Goal: Browse casually: Explore the website without a specific task or goal

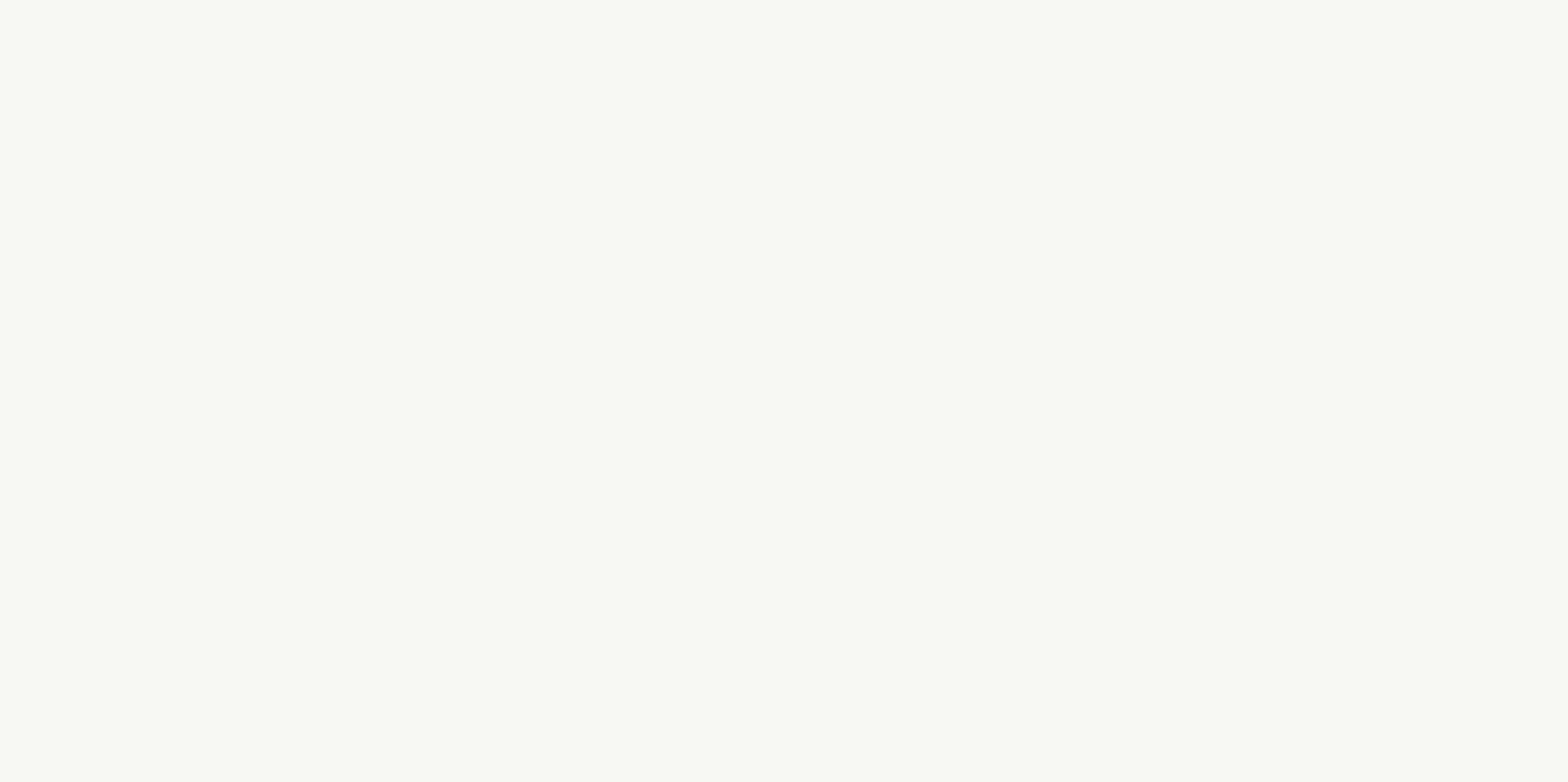
select select "ES"
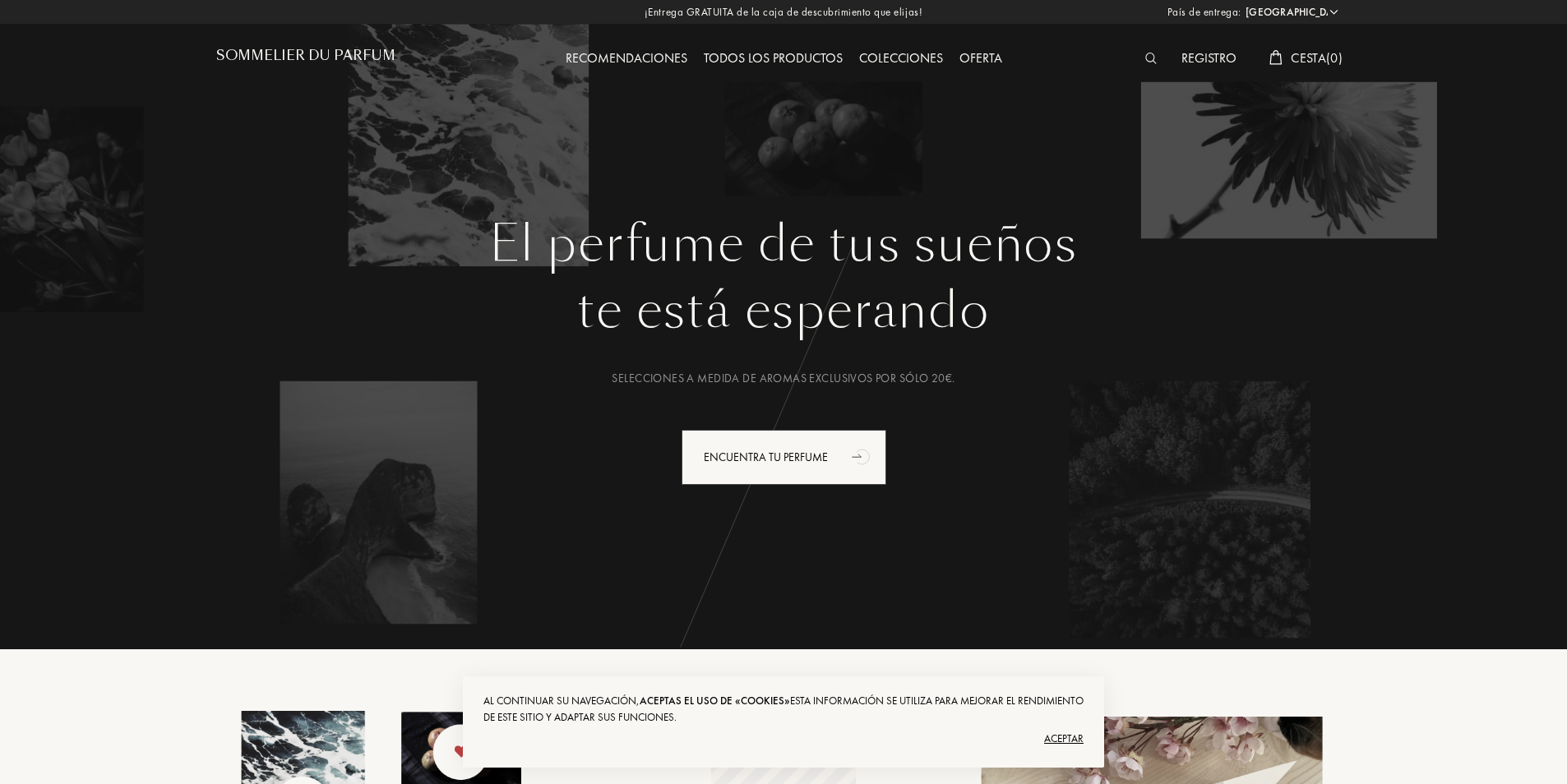
scroll to position [164, 0]
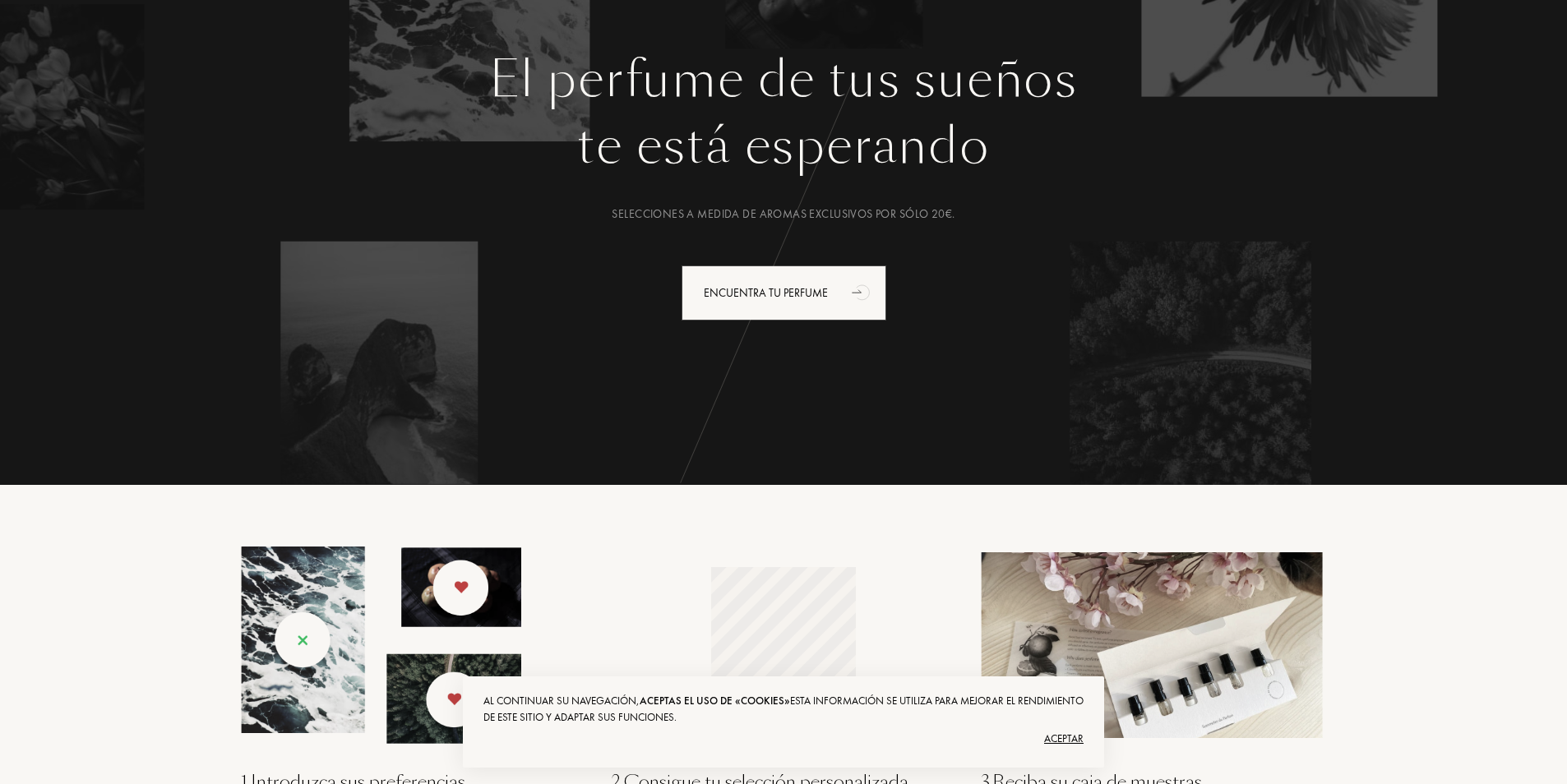
click at [1063, 738] on div "Aceptar" at bounding box center [783, 739] width 600 height 26
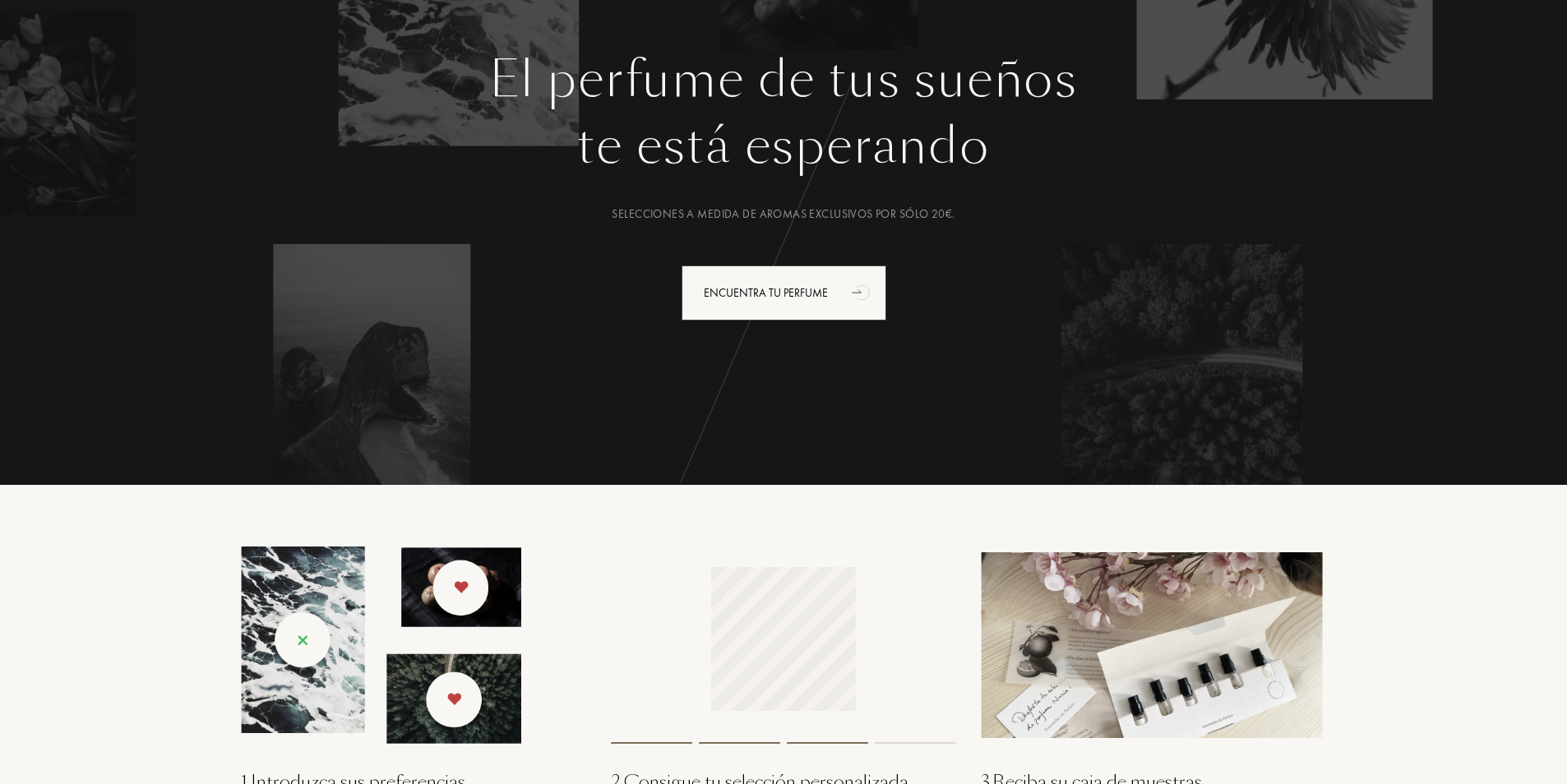
scroll to position [0, 0]
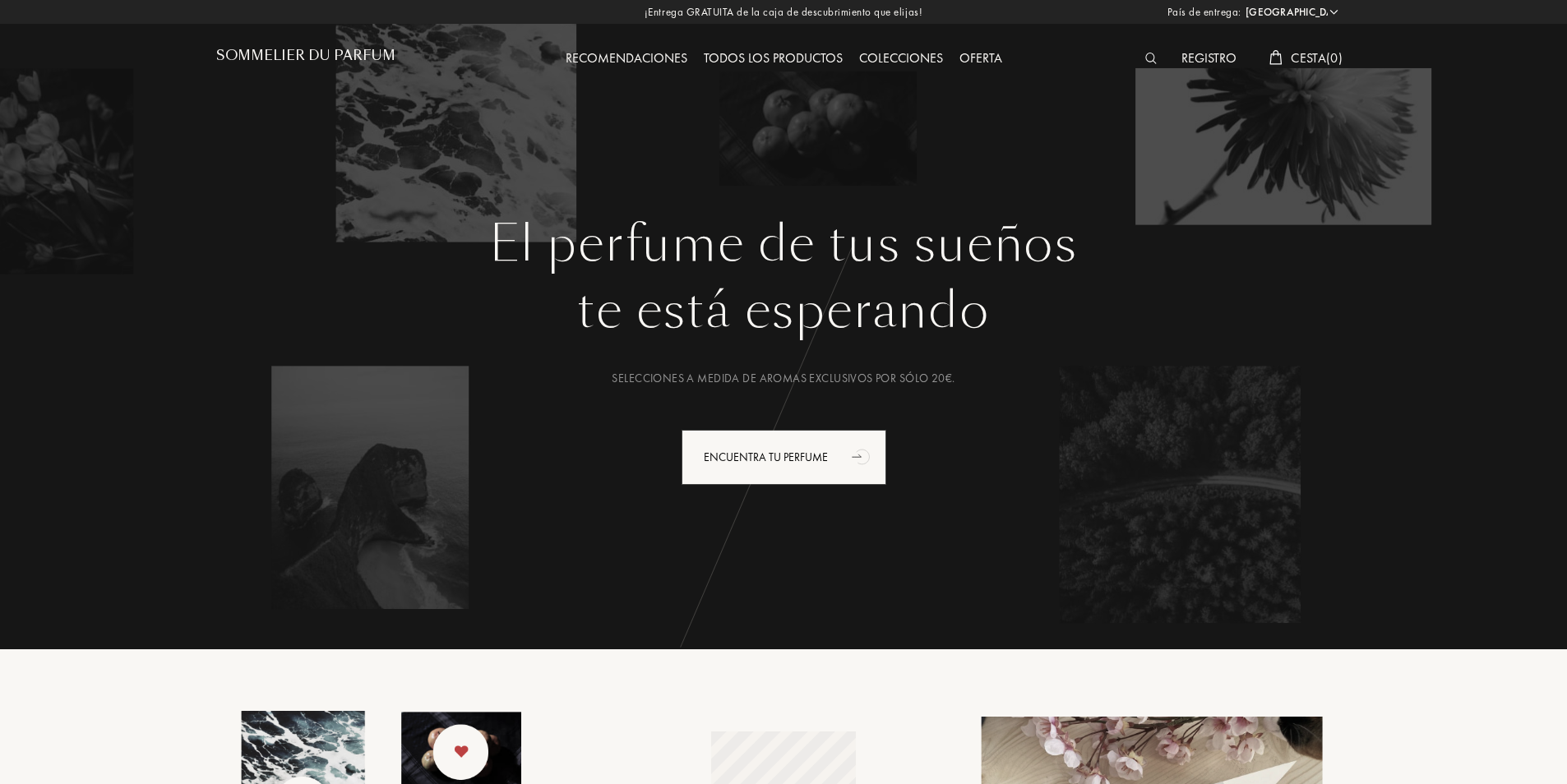
click at [794, 58] on div "Todos los productos" at bounding box center [773, 59] width 155 height 21
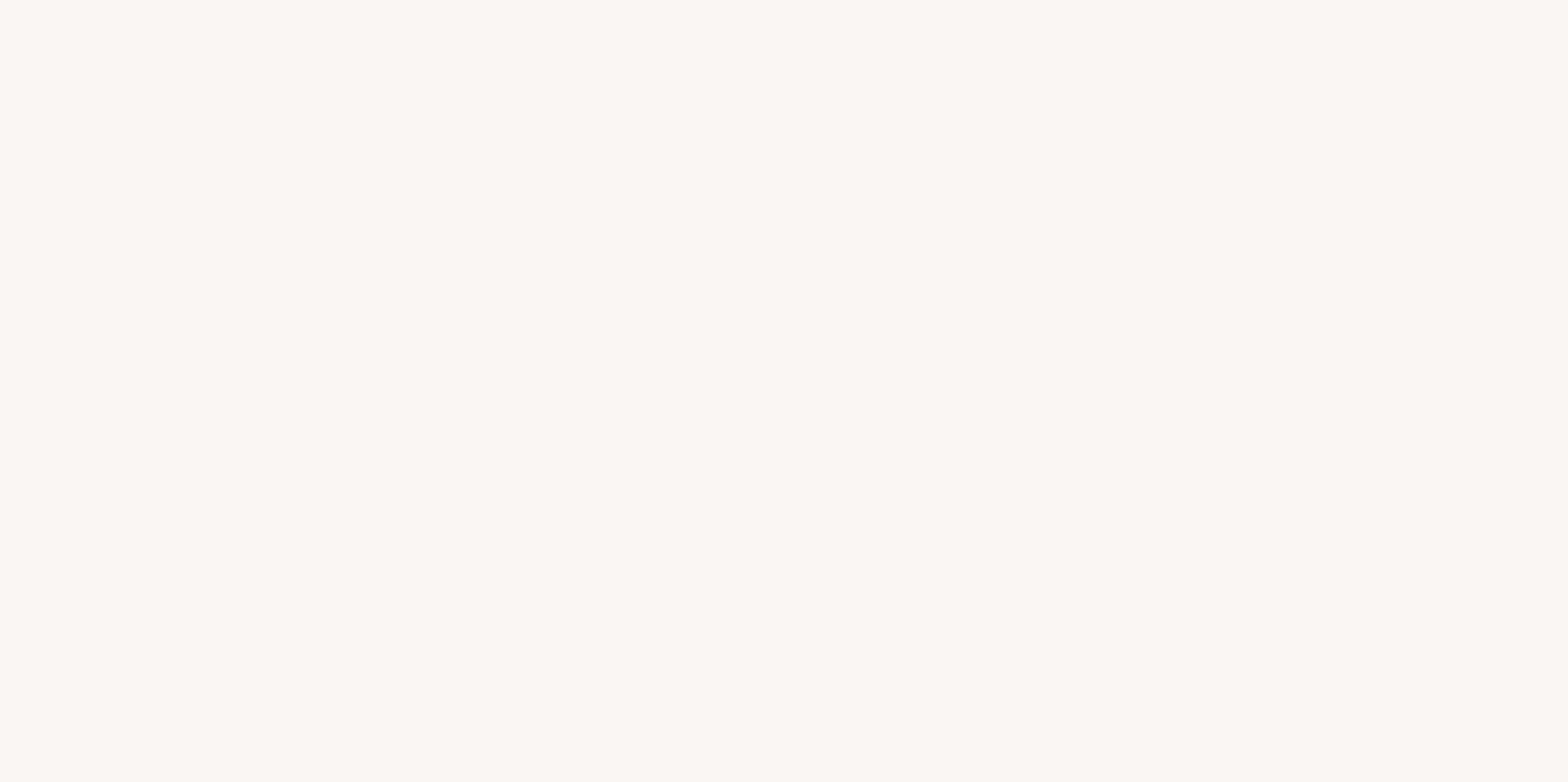
select select "ES"
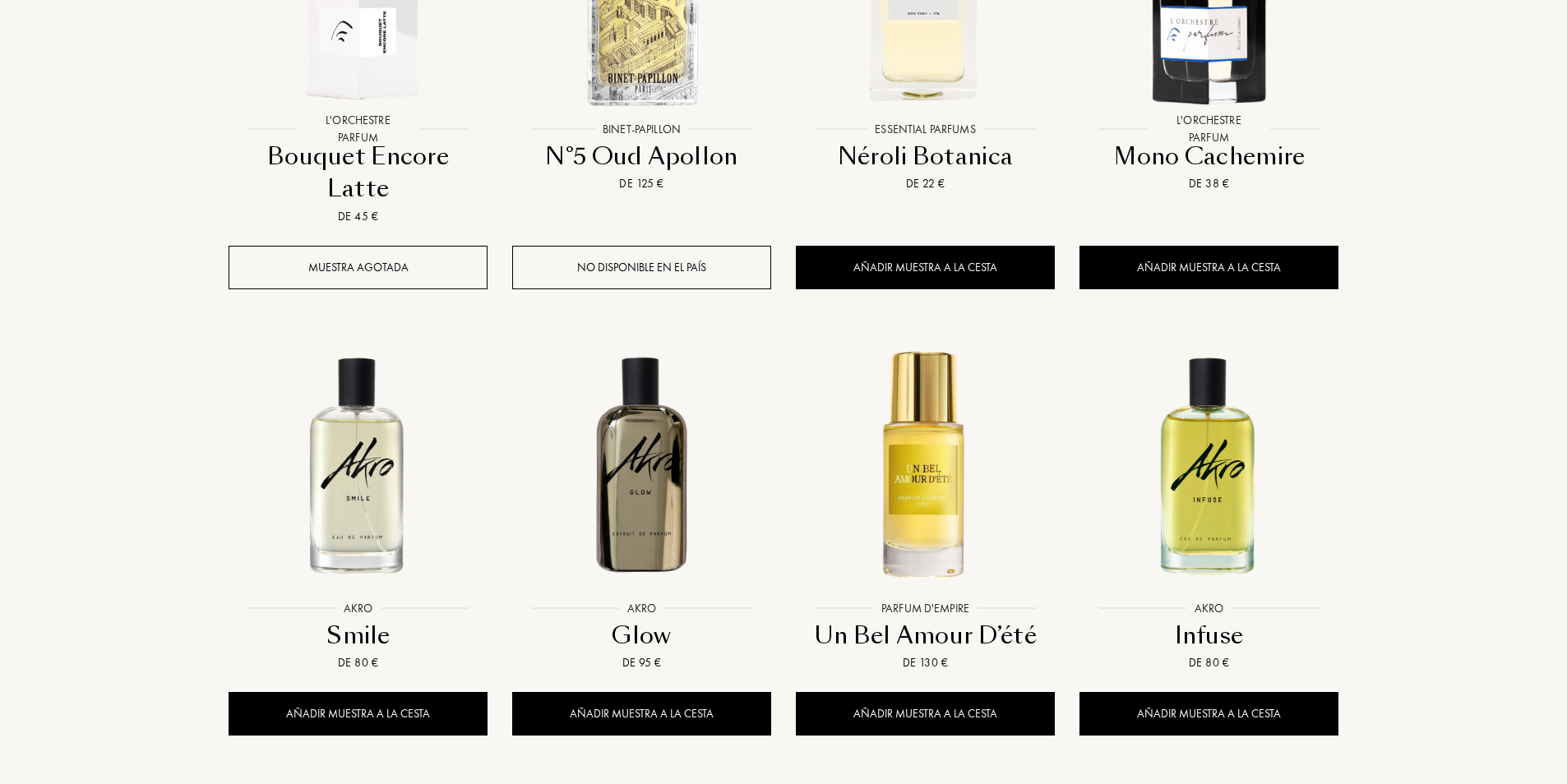
scroll to position [1808, 0]
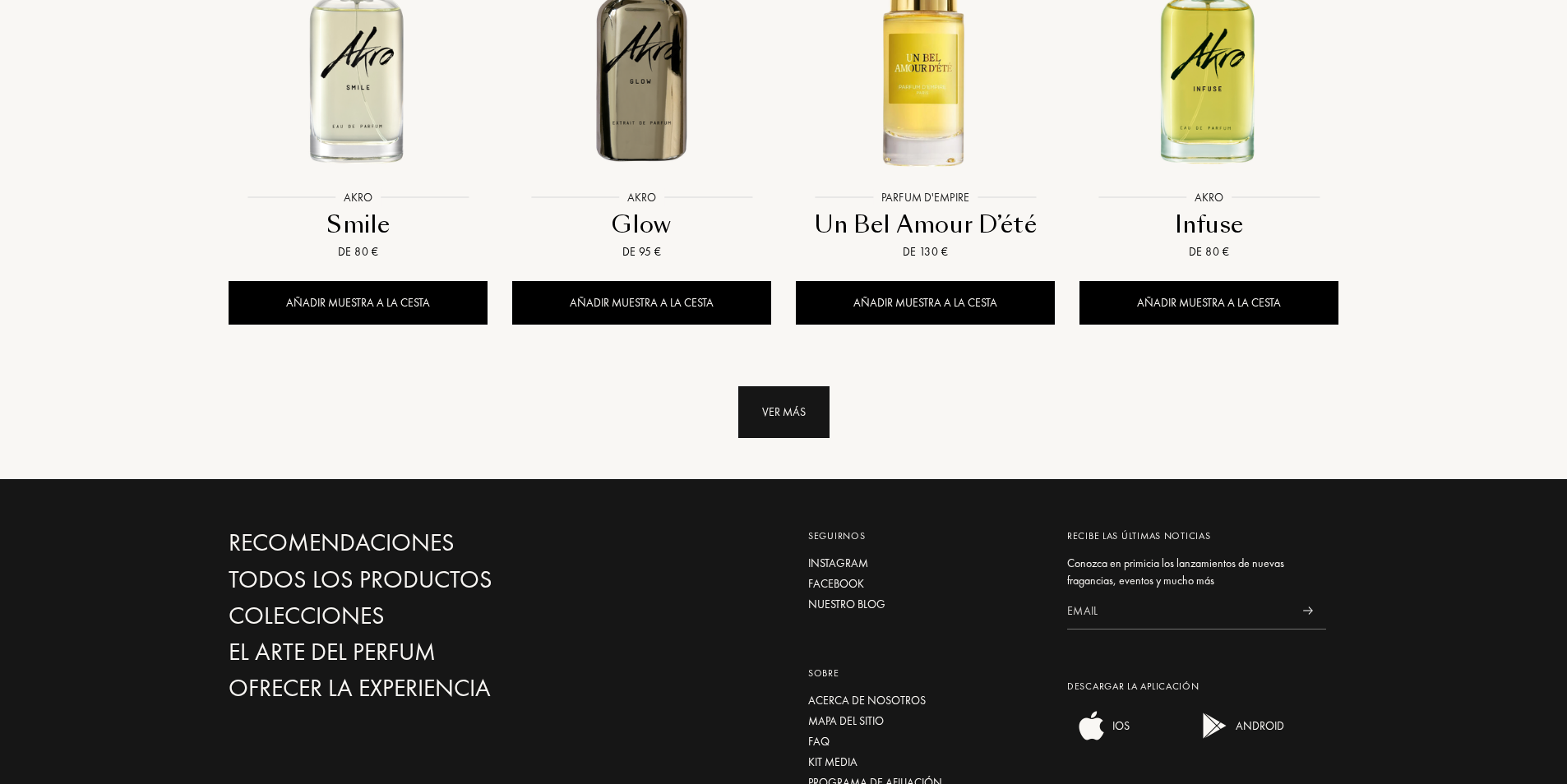
click at [811, 386] on div "Ver más" at bounding box center [784, 411] width 91 height 52
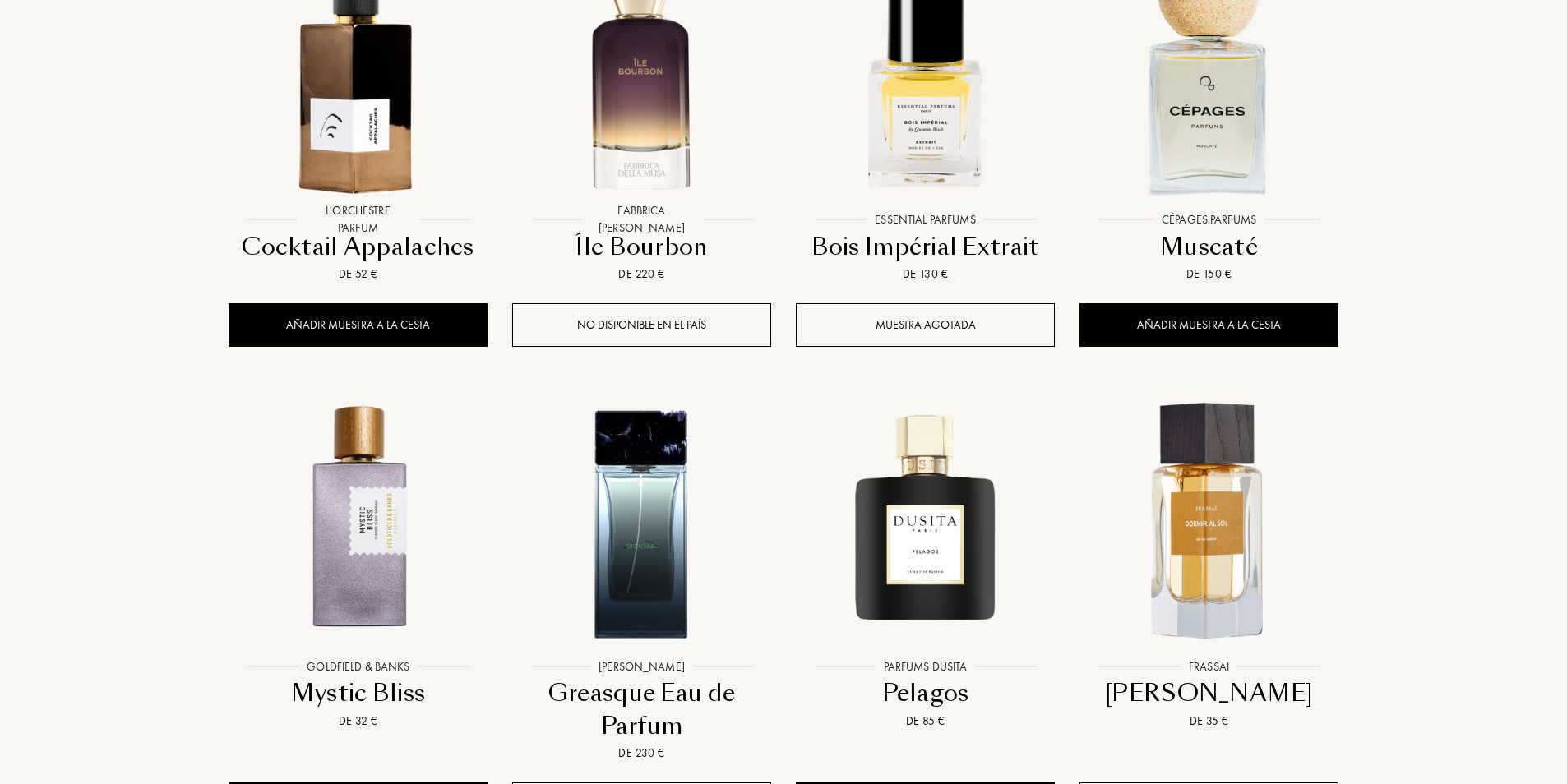
scroll to position [3040, 0]
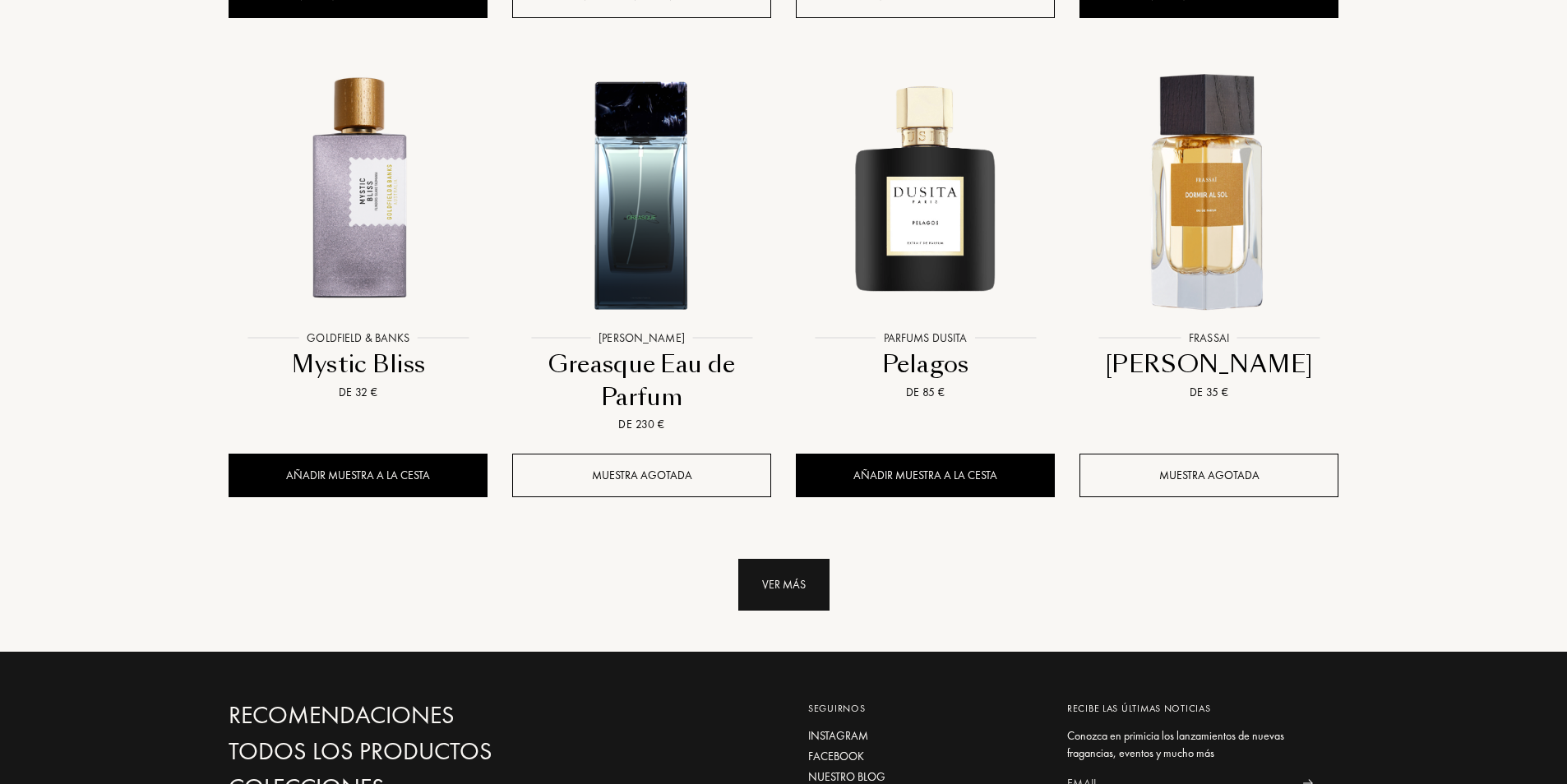
click at [777, 559] on div "Ver más" at bounding box center [784, 584] width 91 height 52
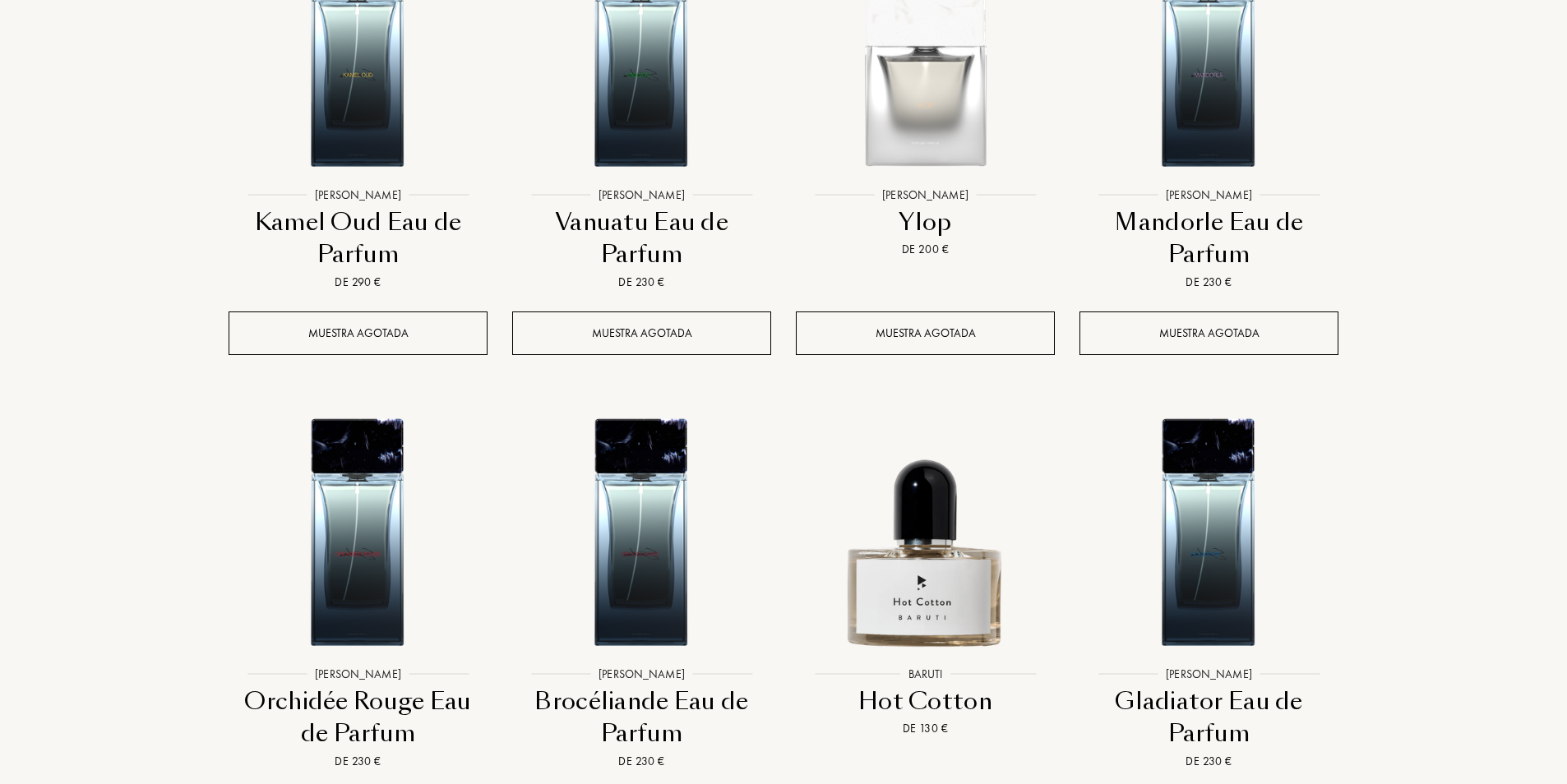
scroll to position [4355, 0]
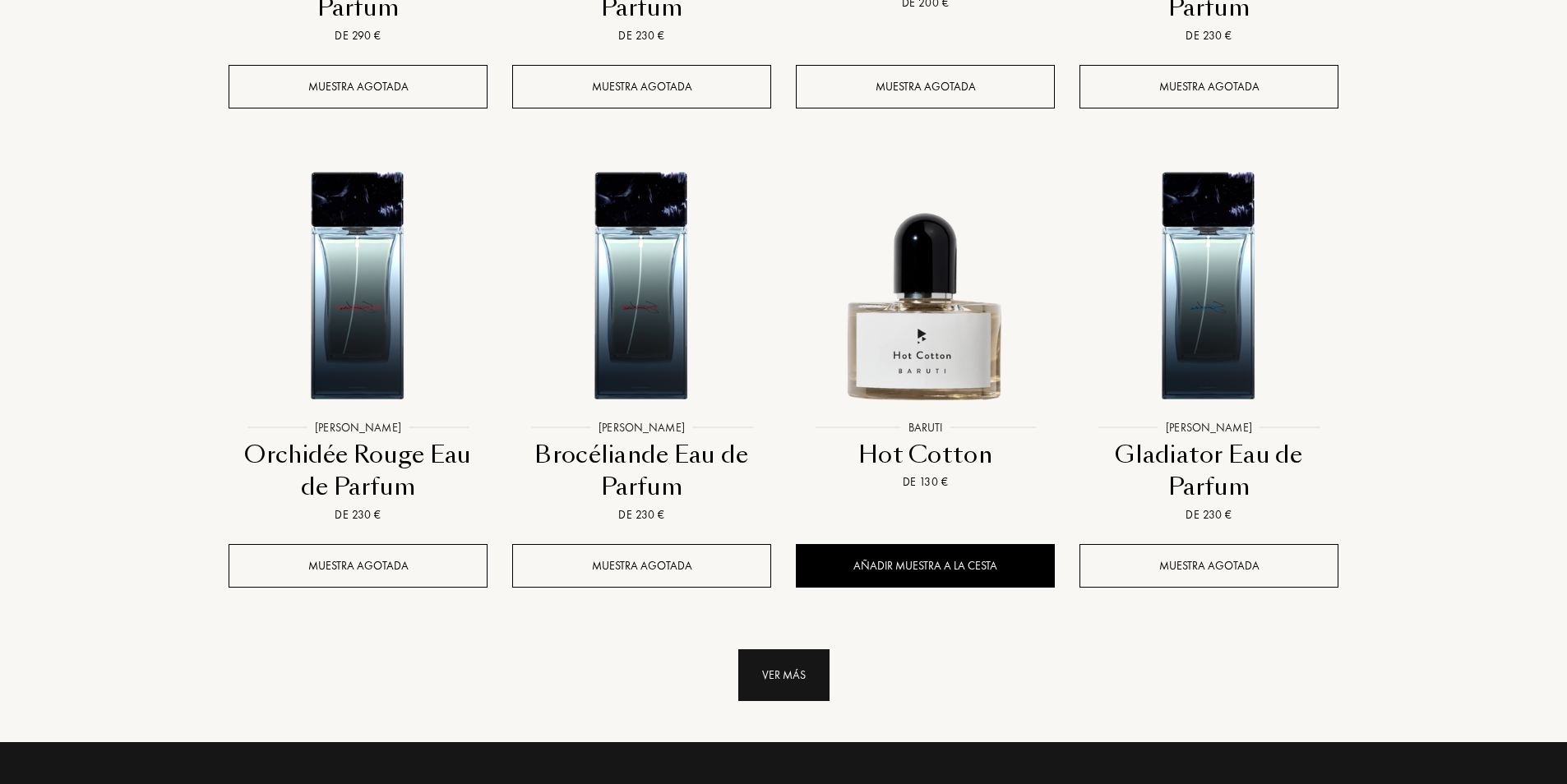
click at [806, 650] on div "Ver más" at bounding box center [784, 675] width 91 height 52
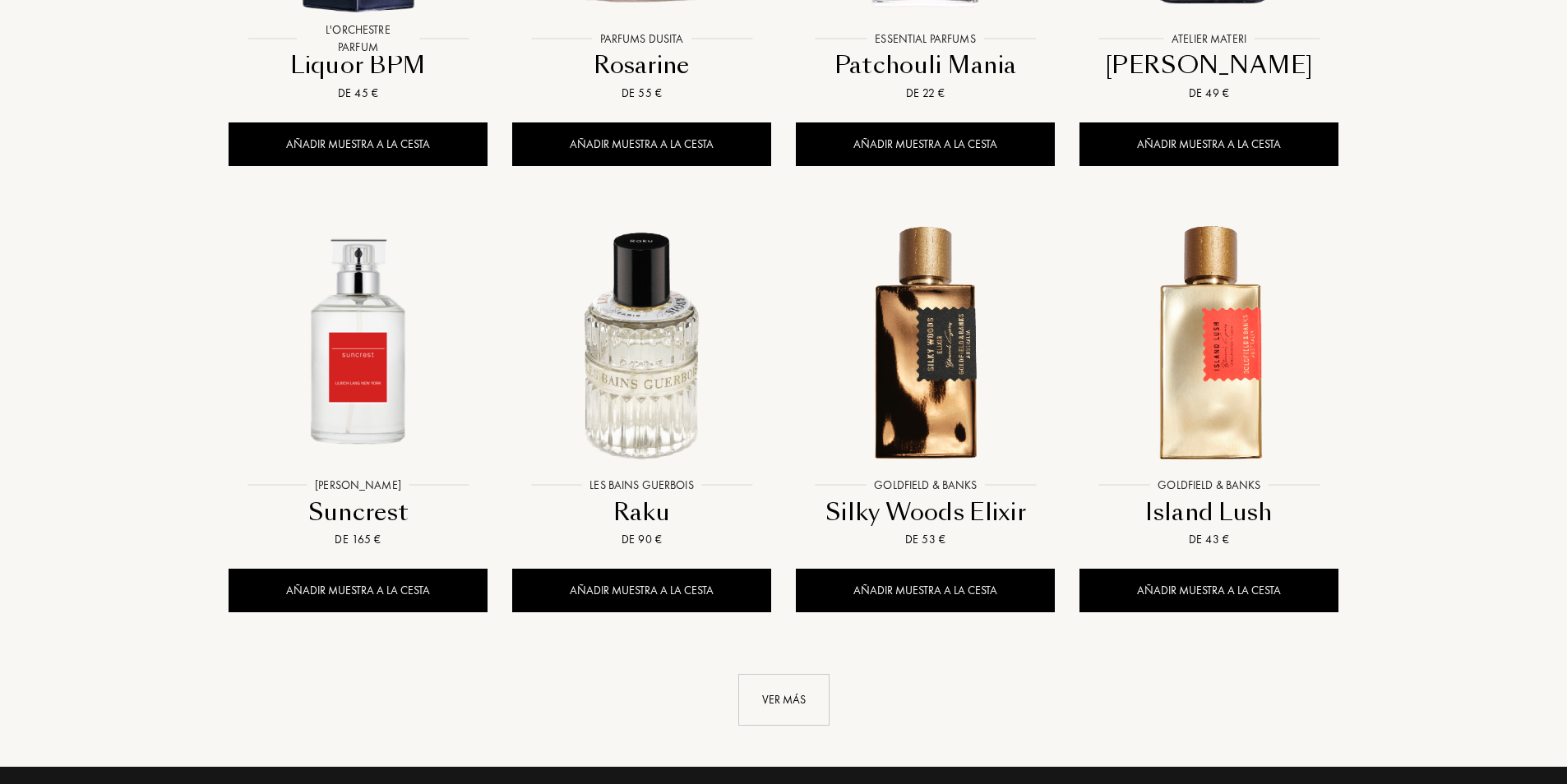
scroll to position [5752, 0]
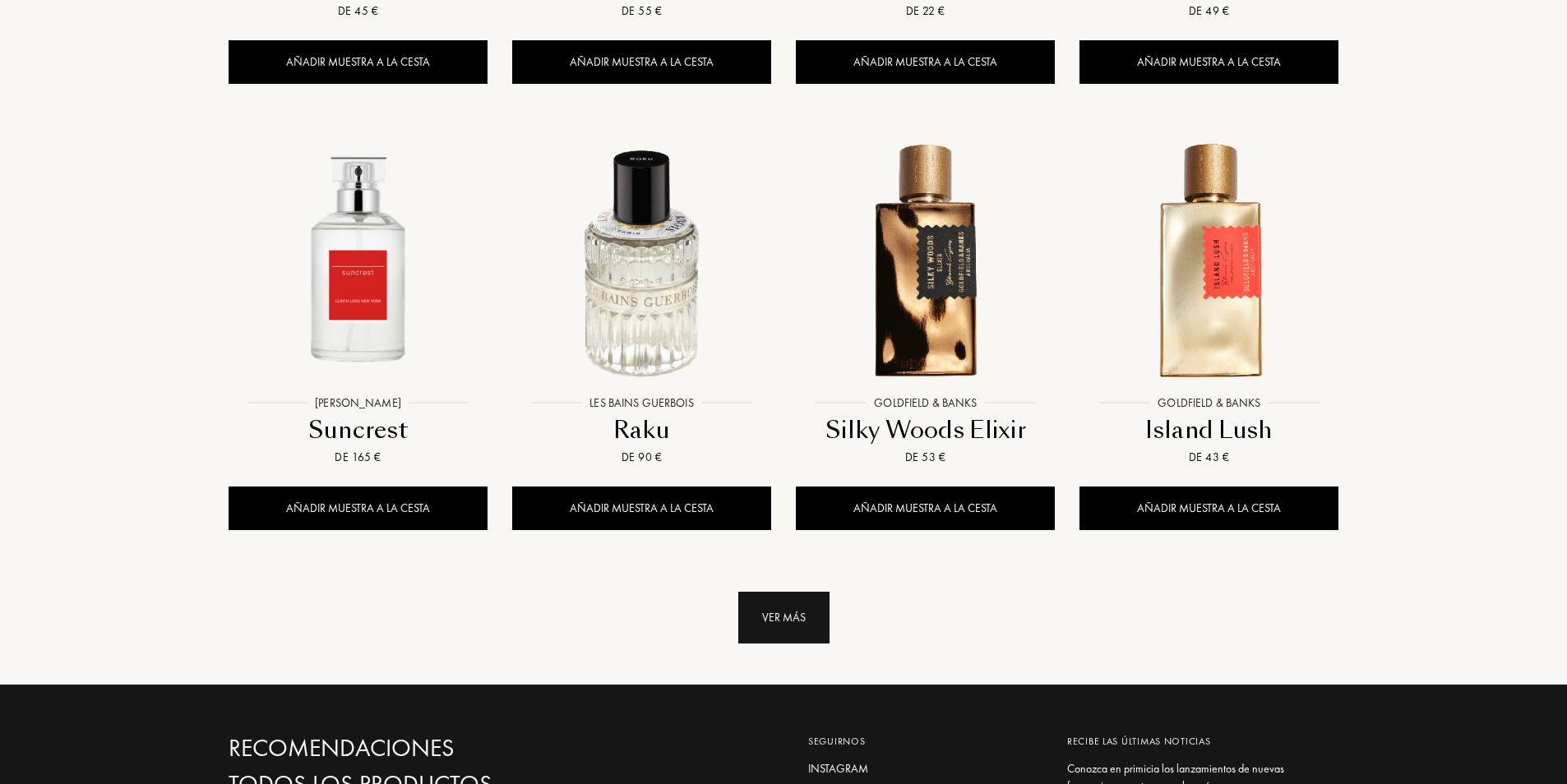
click at [779, 592] on div "Ver más" at bounding box center [784, 617] width 91 height 52
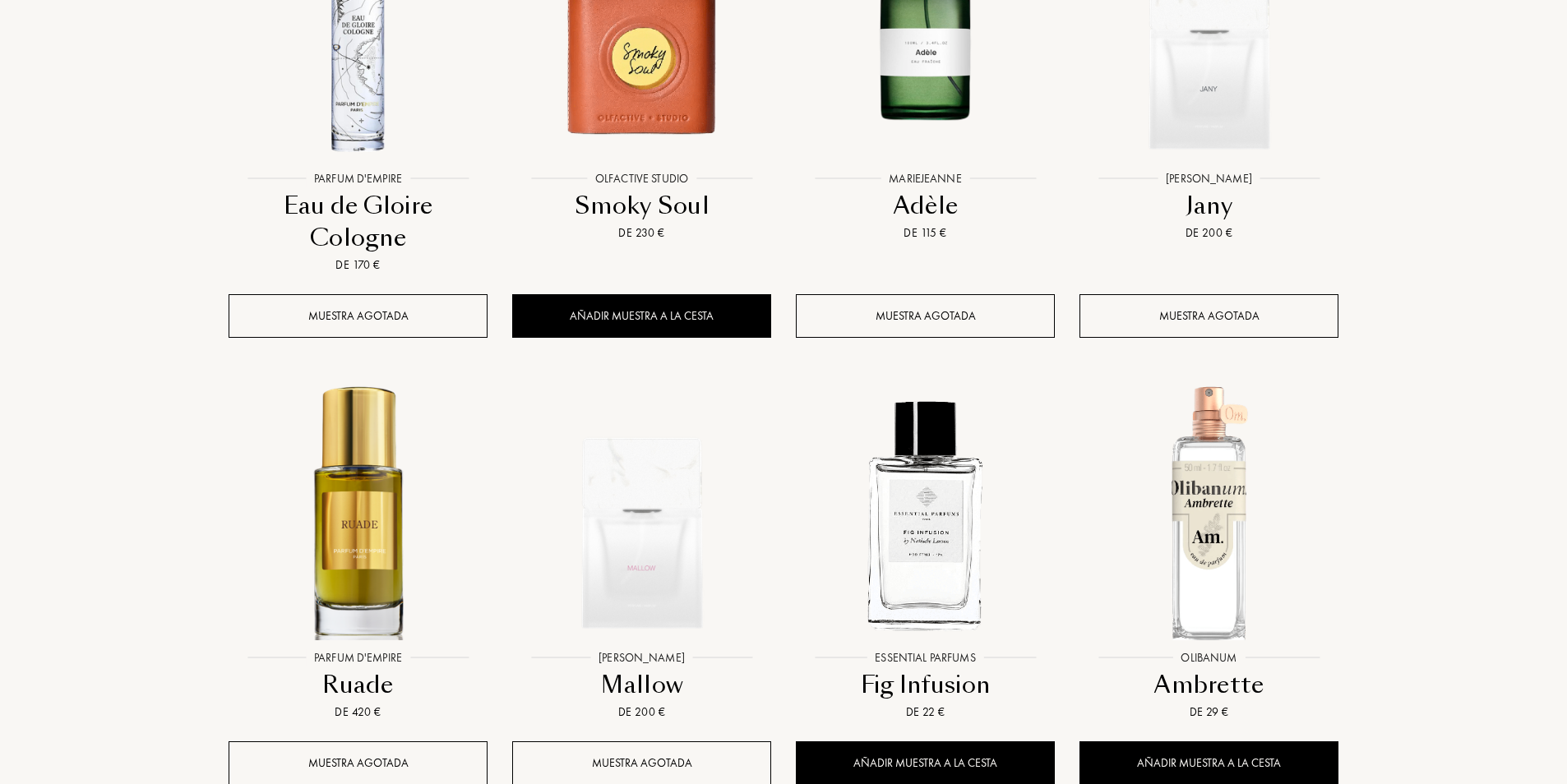
scroll to position [7231, 0]
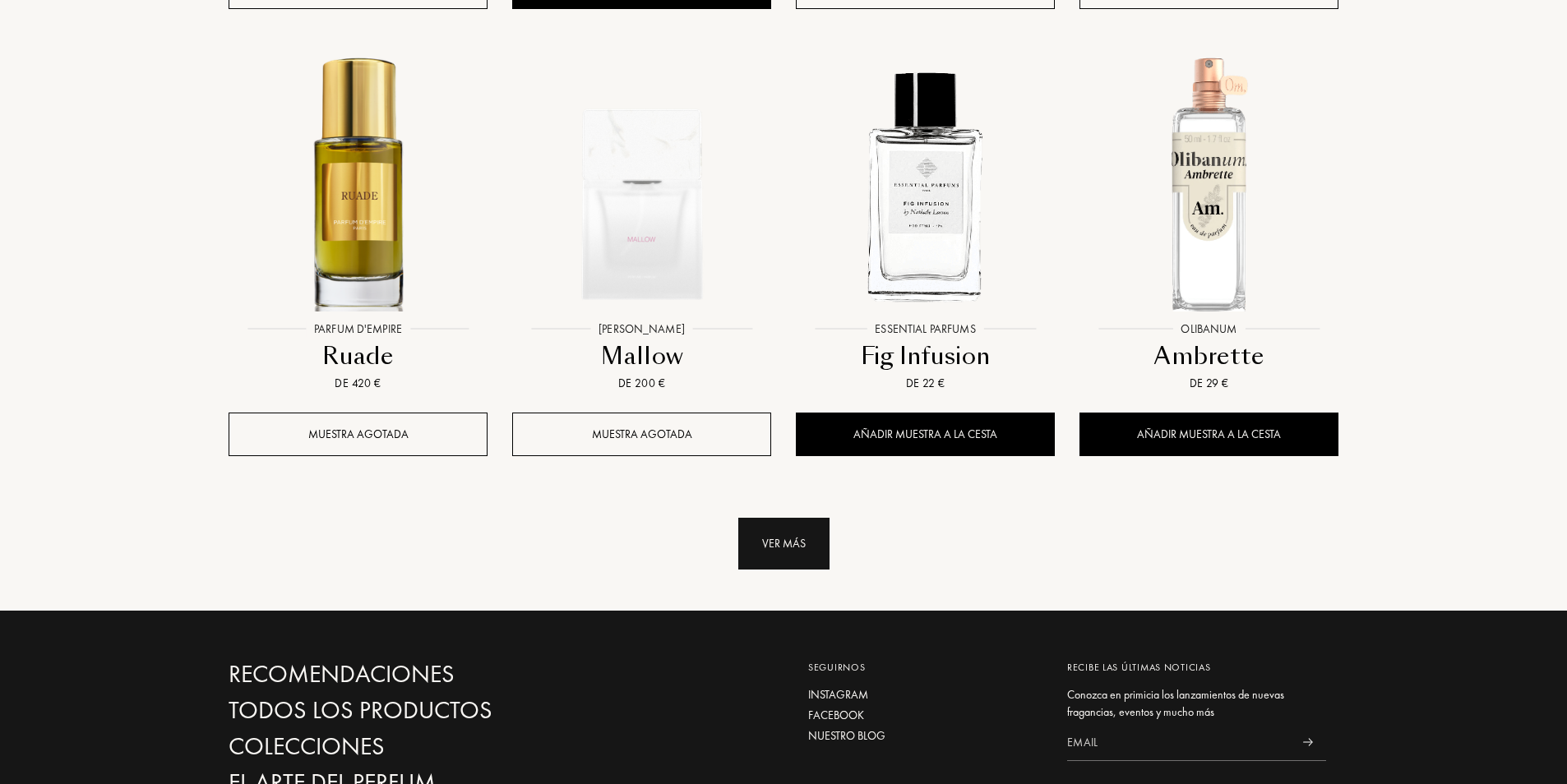
click at [797, 518] on div "Ver más" at bounding box center [784, 543] width 91 height 52
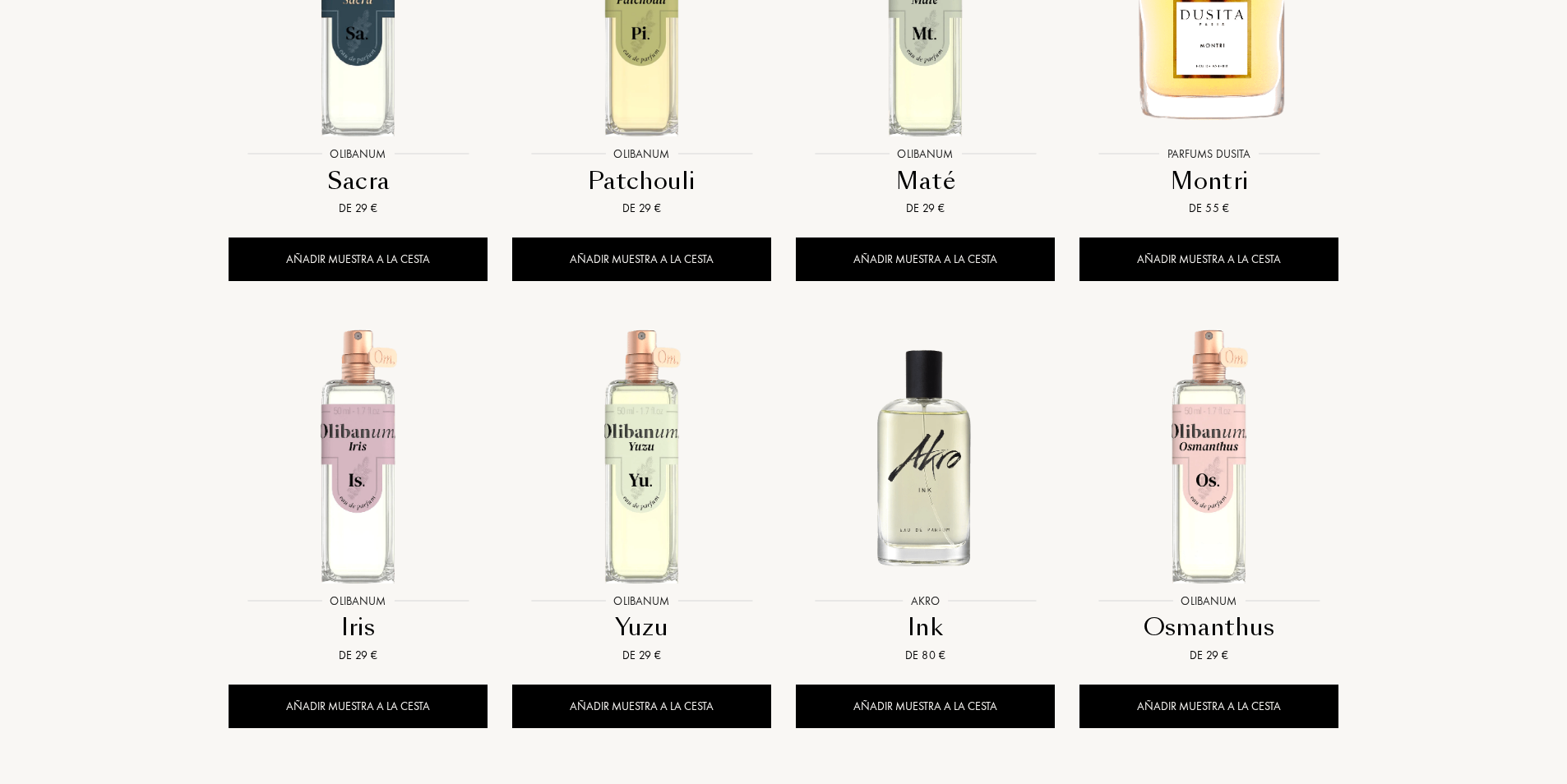
scroll to position [8545, 0]
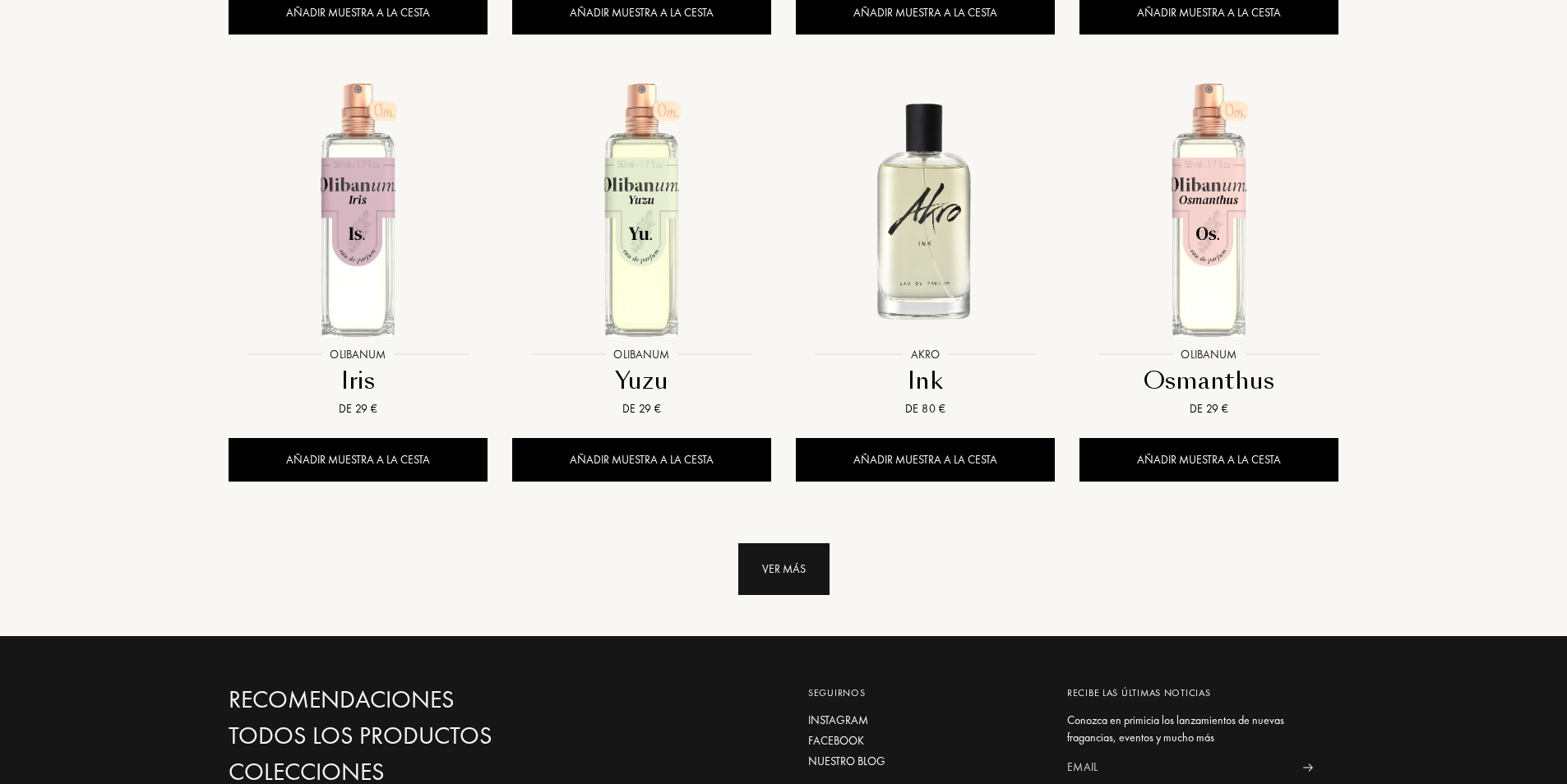
click at [781, 543] on div "Ver más" at bounding box center [784, 568] width 91 height 52
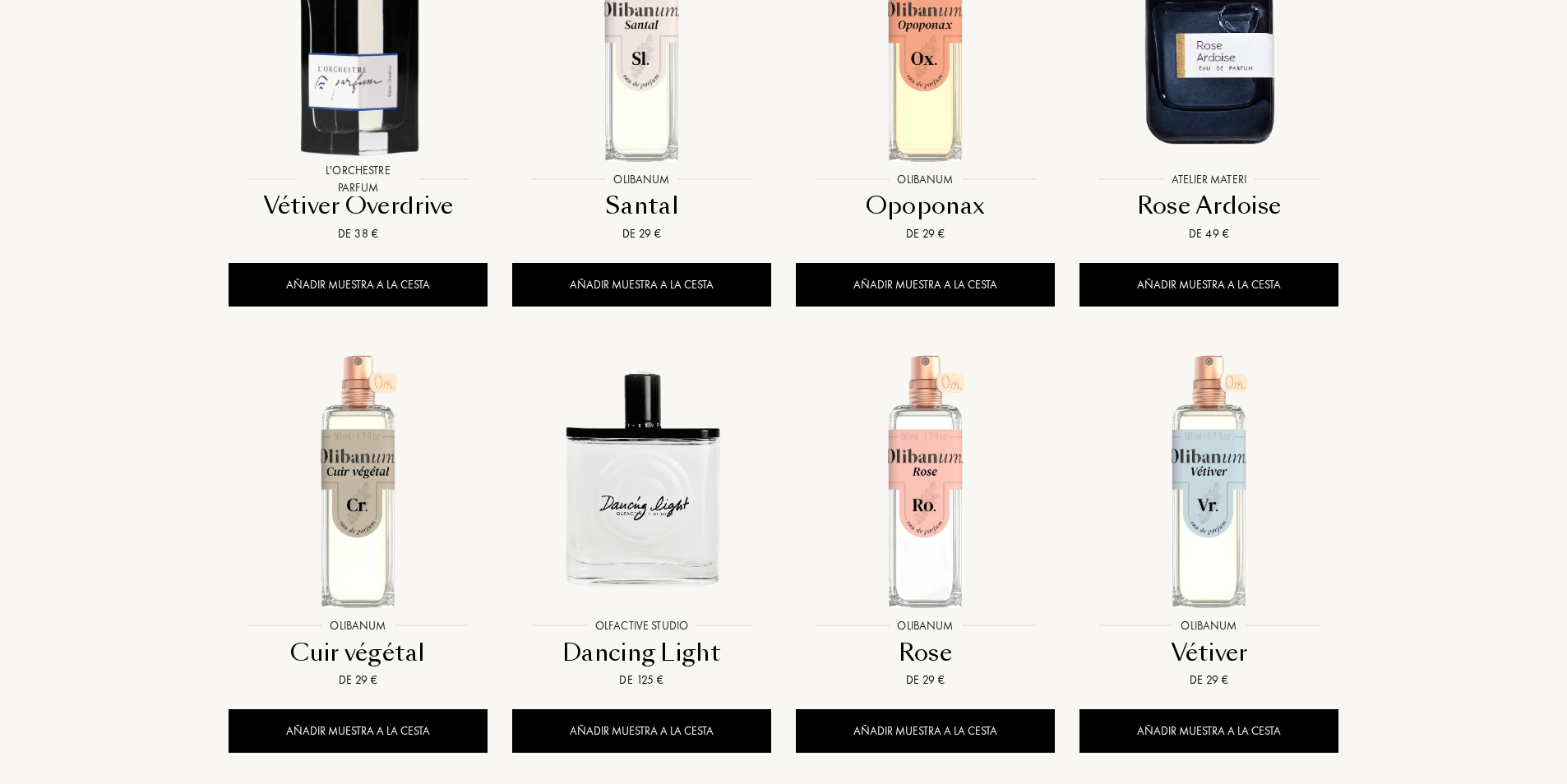
scroll to position [9696, 0]
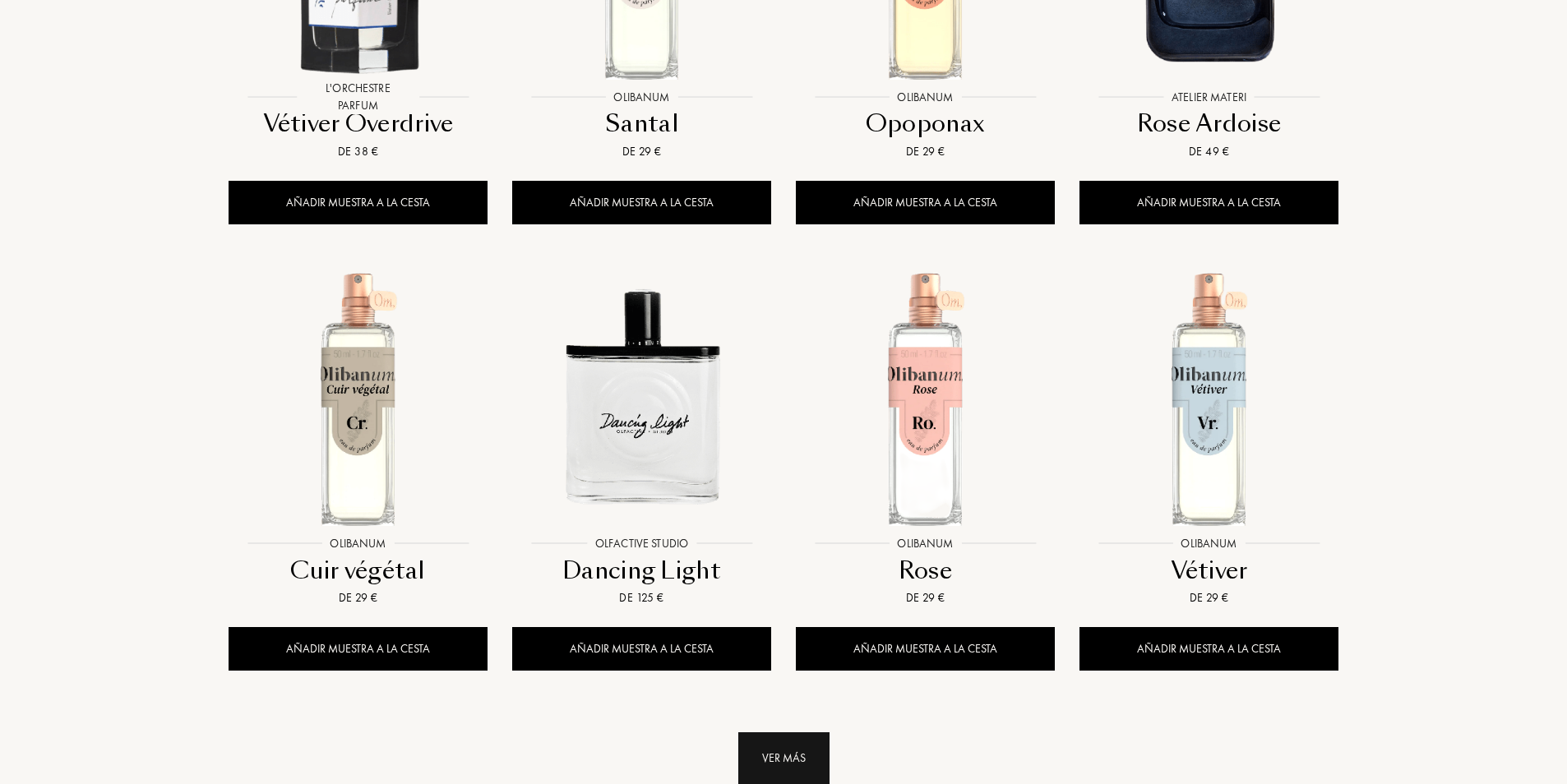
click at [800, 732] on div "Ver más" at bounding box center [784, 758] width 91 height 52
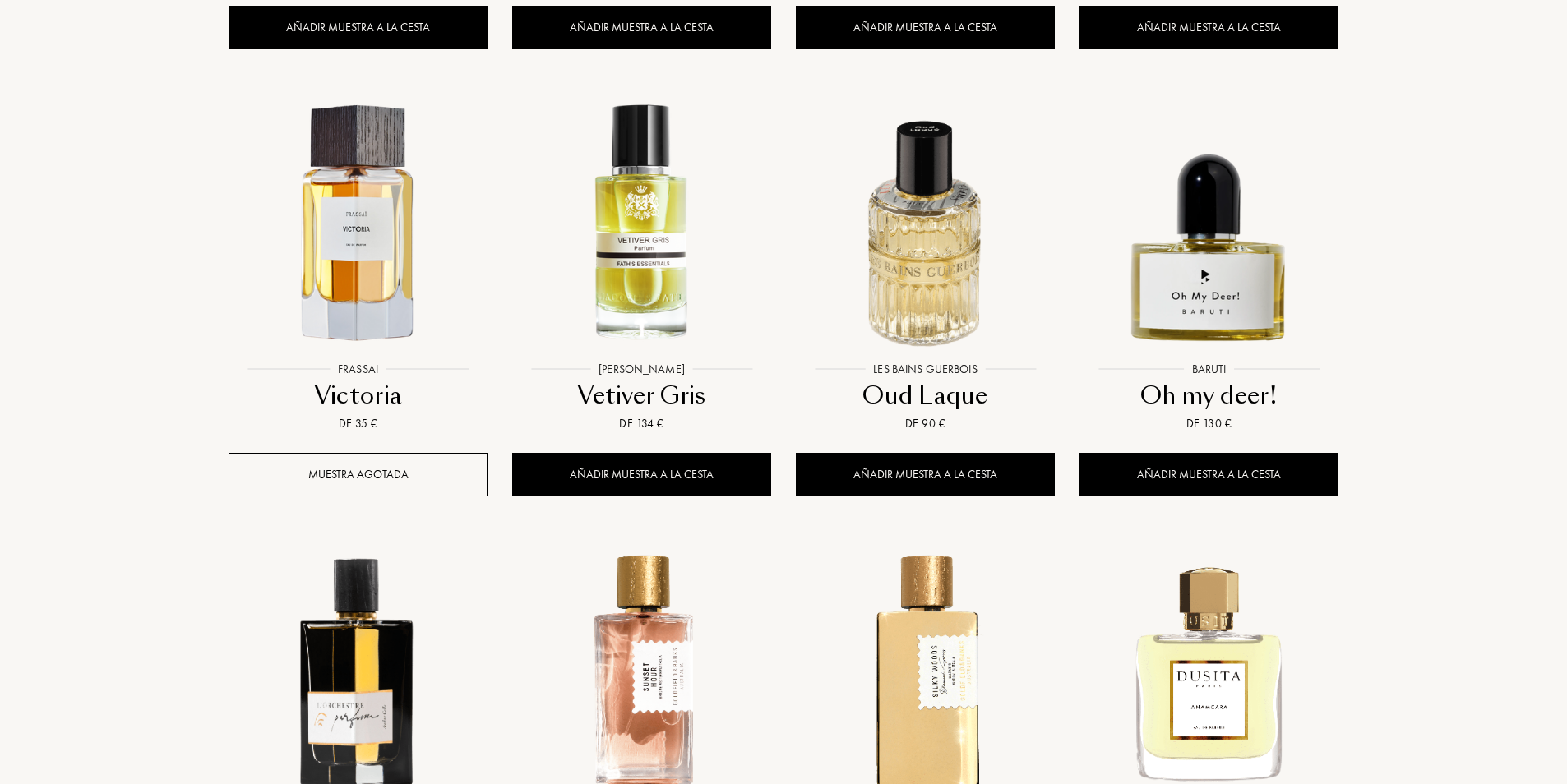
scroll to position [11093, 0]
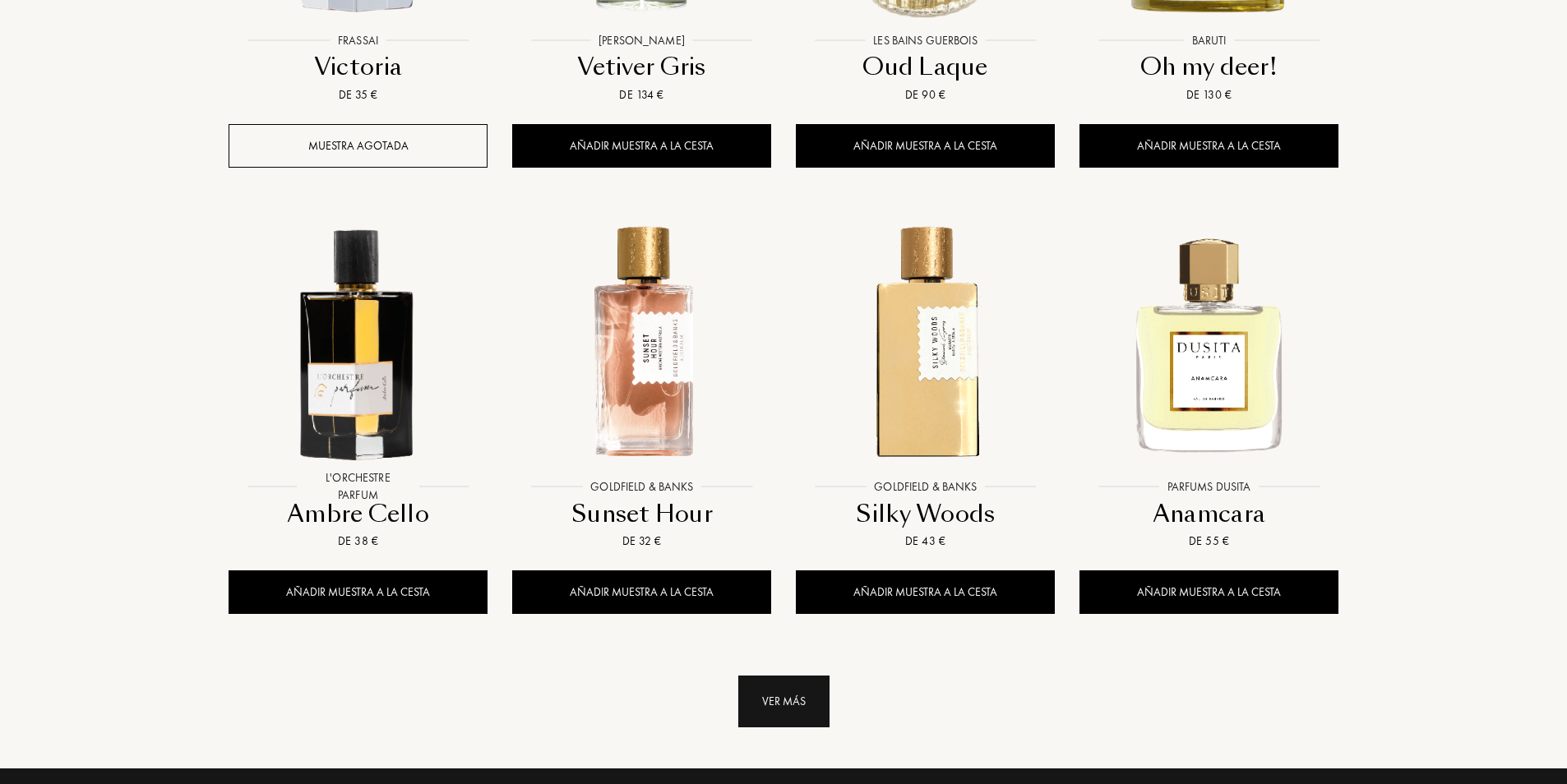
click at [789, 676] on div "Ver más" at bounding box center [784, 701] width 91 height 52
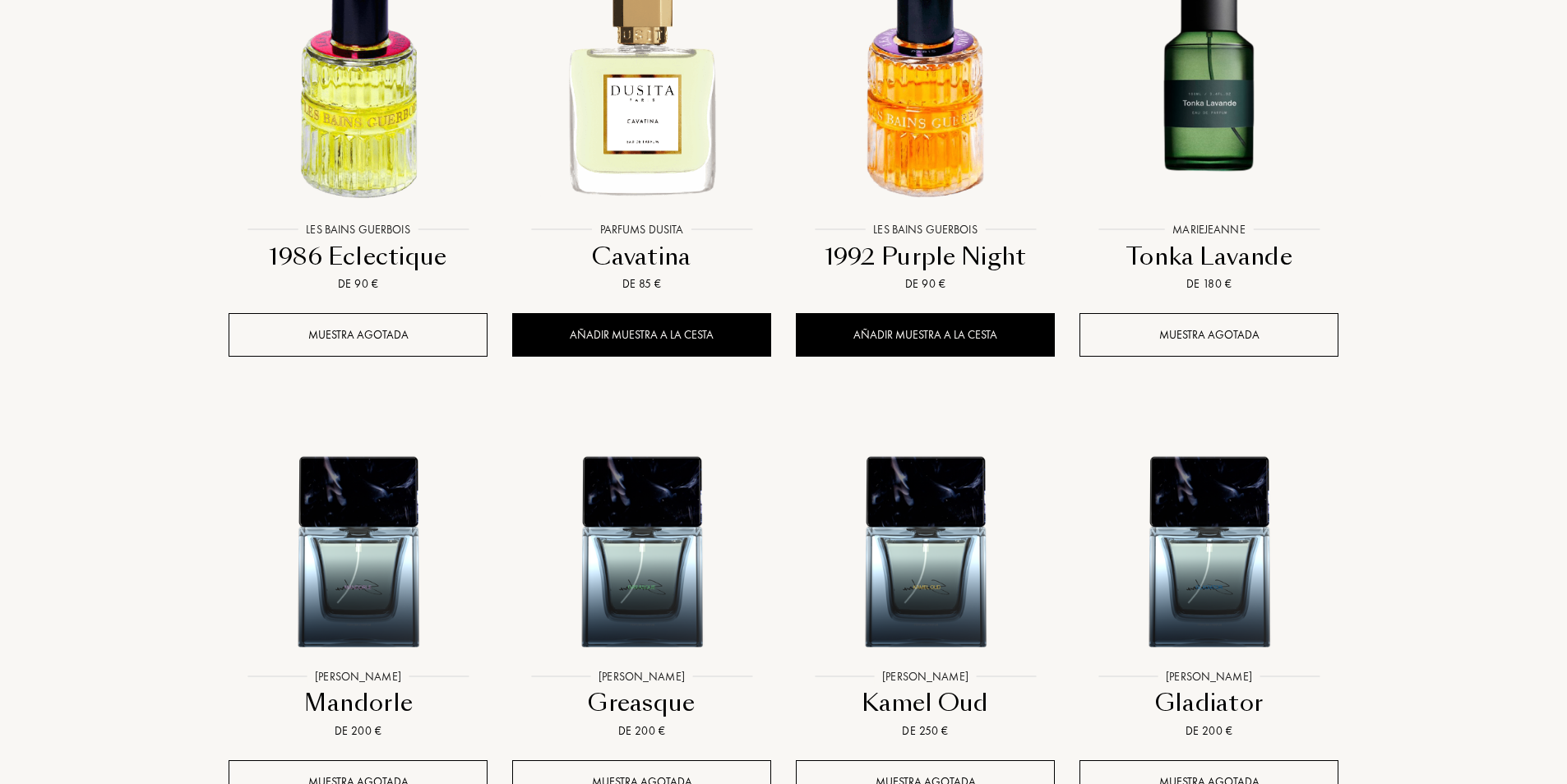
scroll to position [12408, 0]
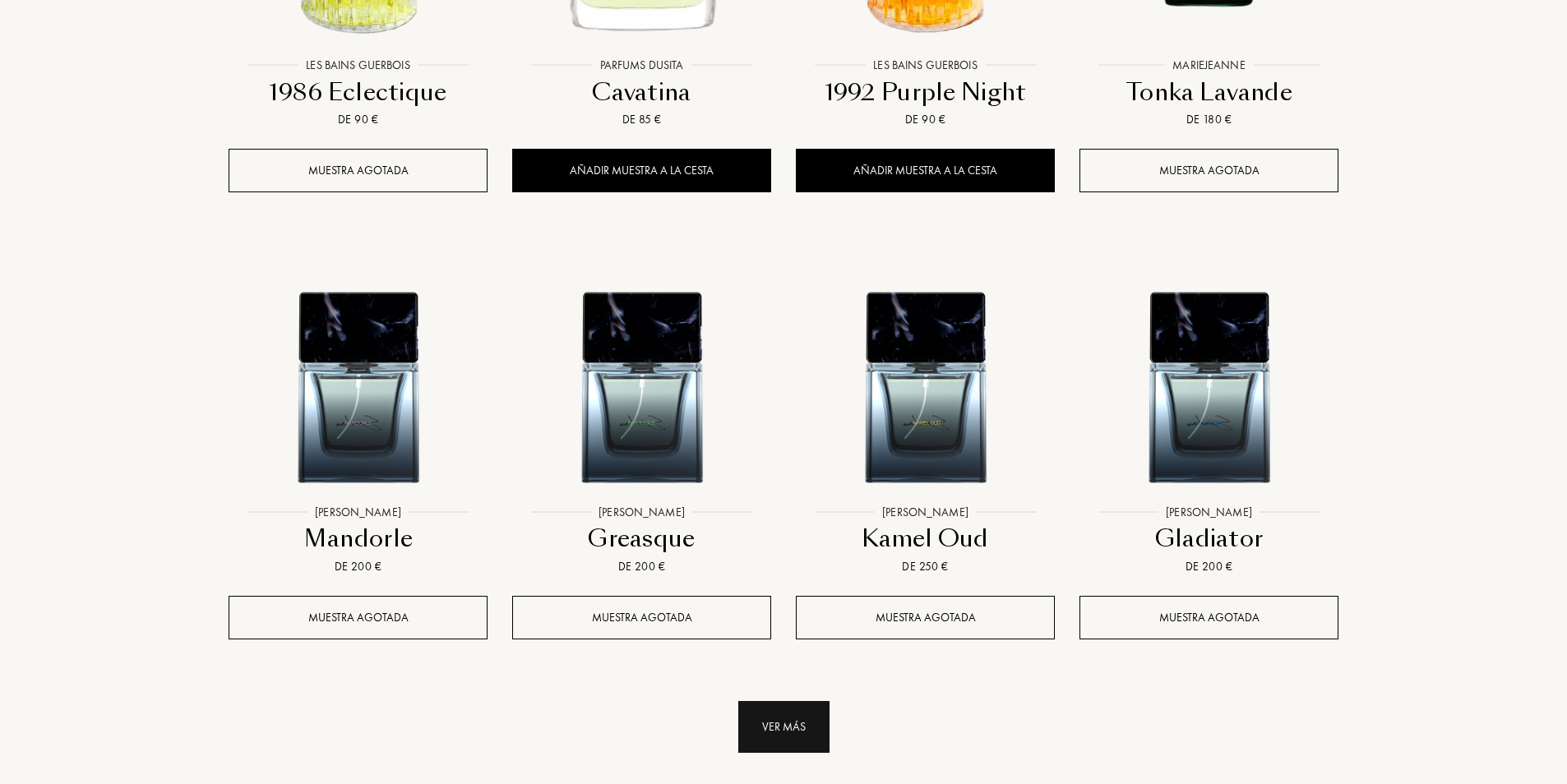
click at [777, 701] on div "Ver más" at bounding box center [784, 726] width 91 height 52
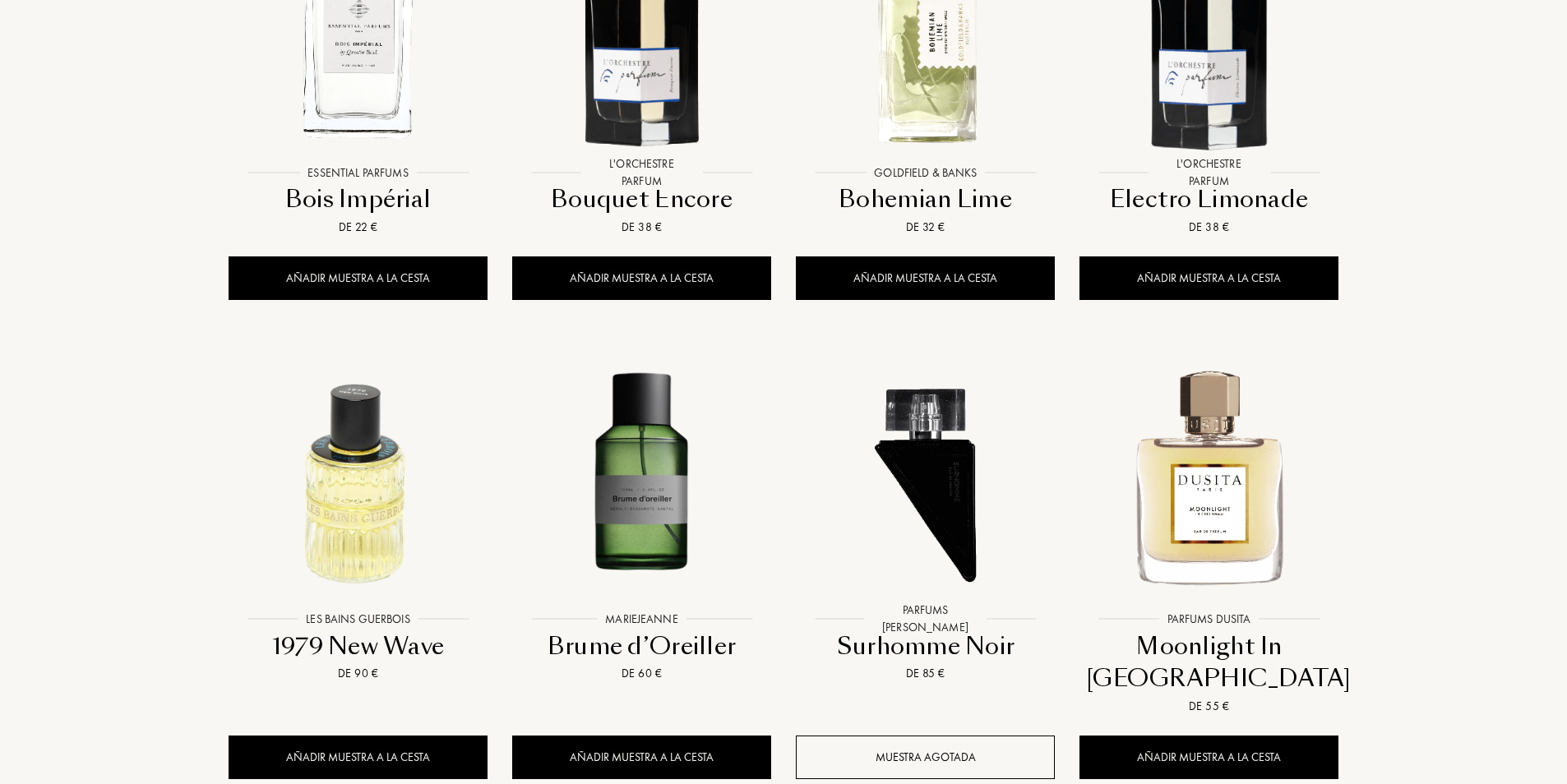
scroll to position [13805, 0]
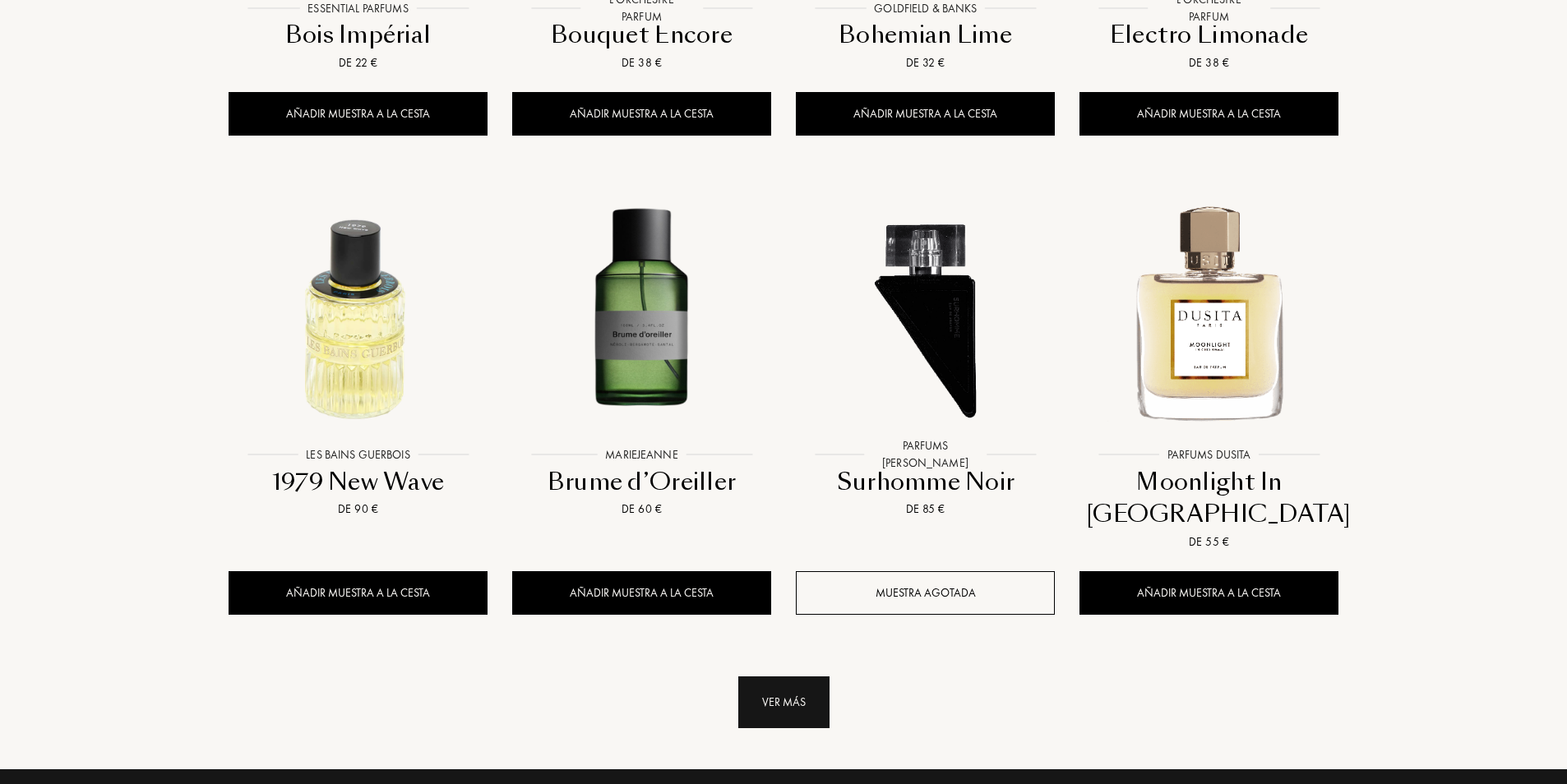
click at [770, 677] on div "Ver más" at bounding box center [784, 702] width 91 height 52
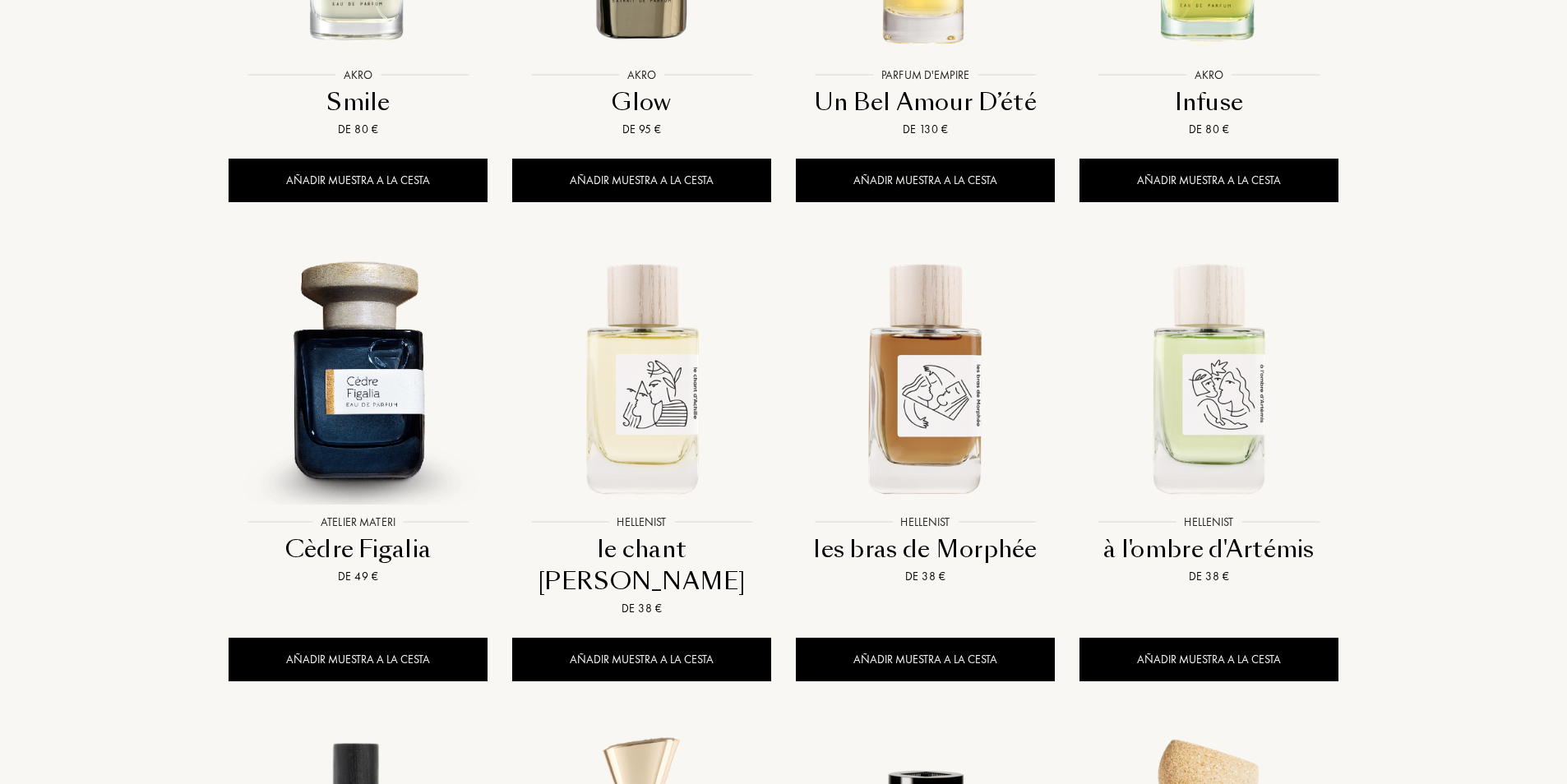
scroll to position [0, 0]
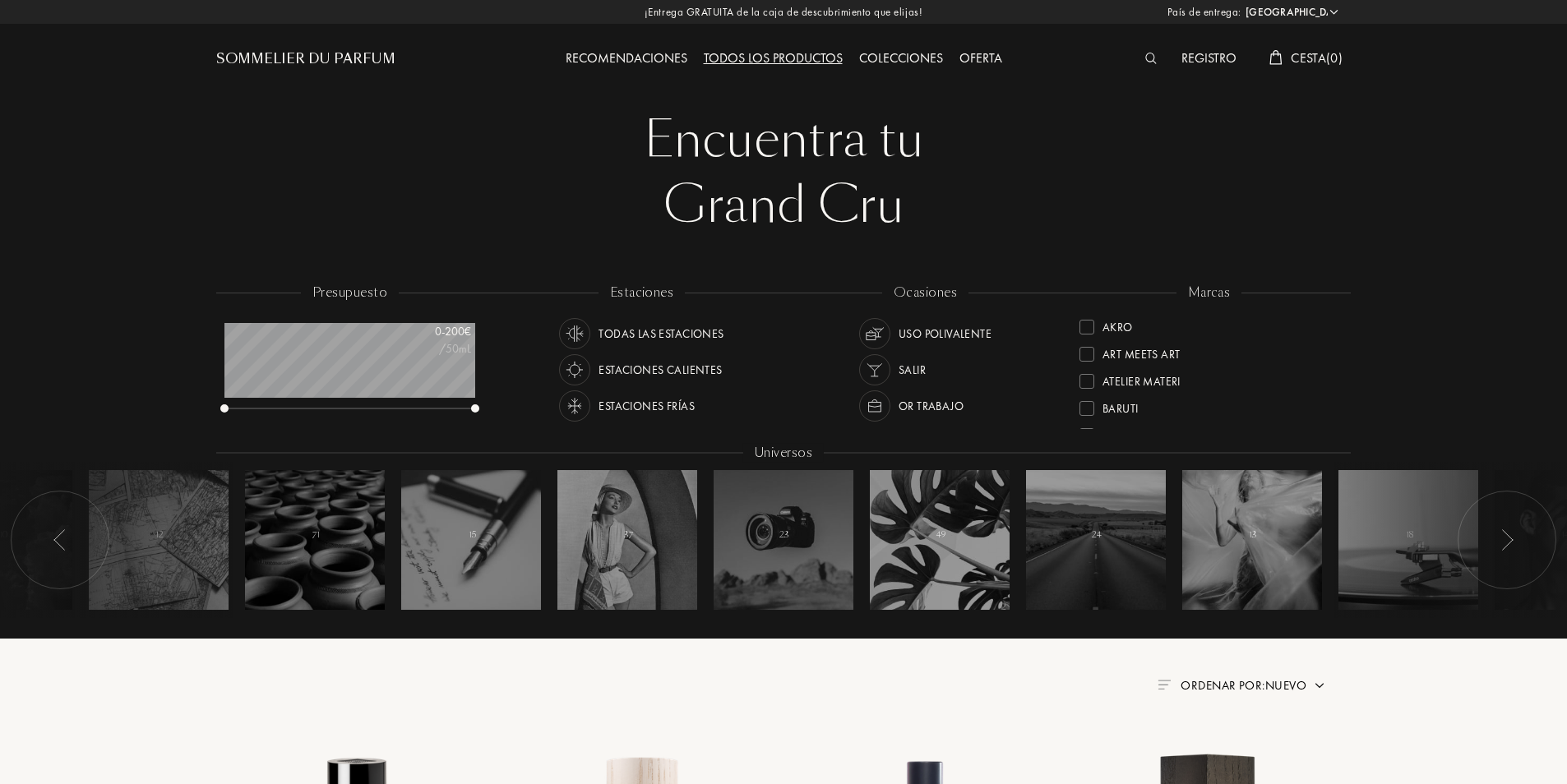
click at [977, 53] on div "Oferta" at bounding box center [981, 59] width 59 height 21
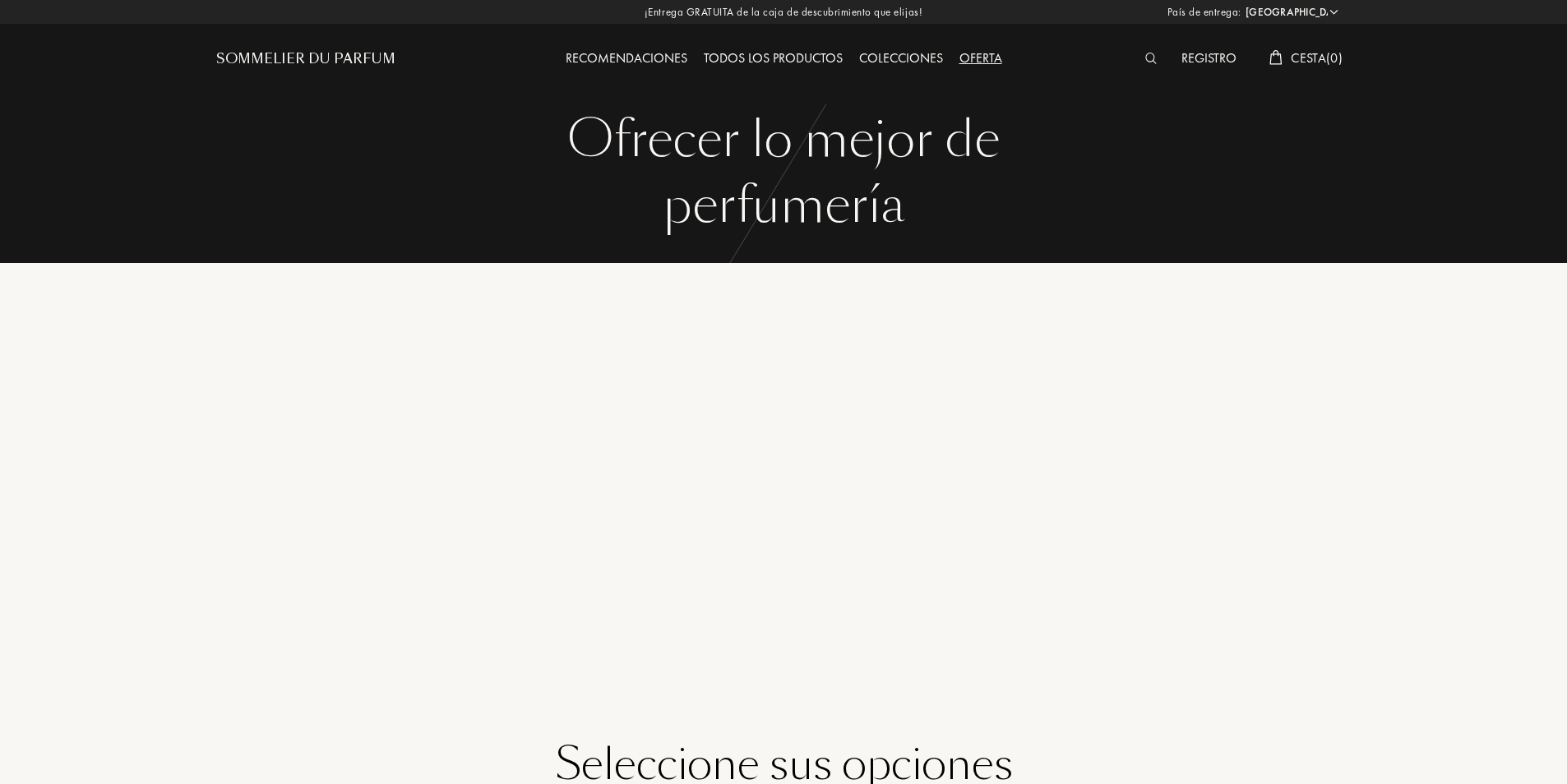
select select "ES"
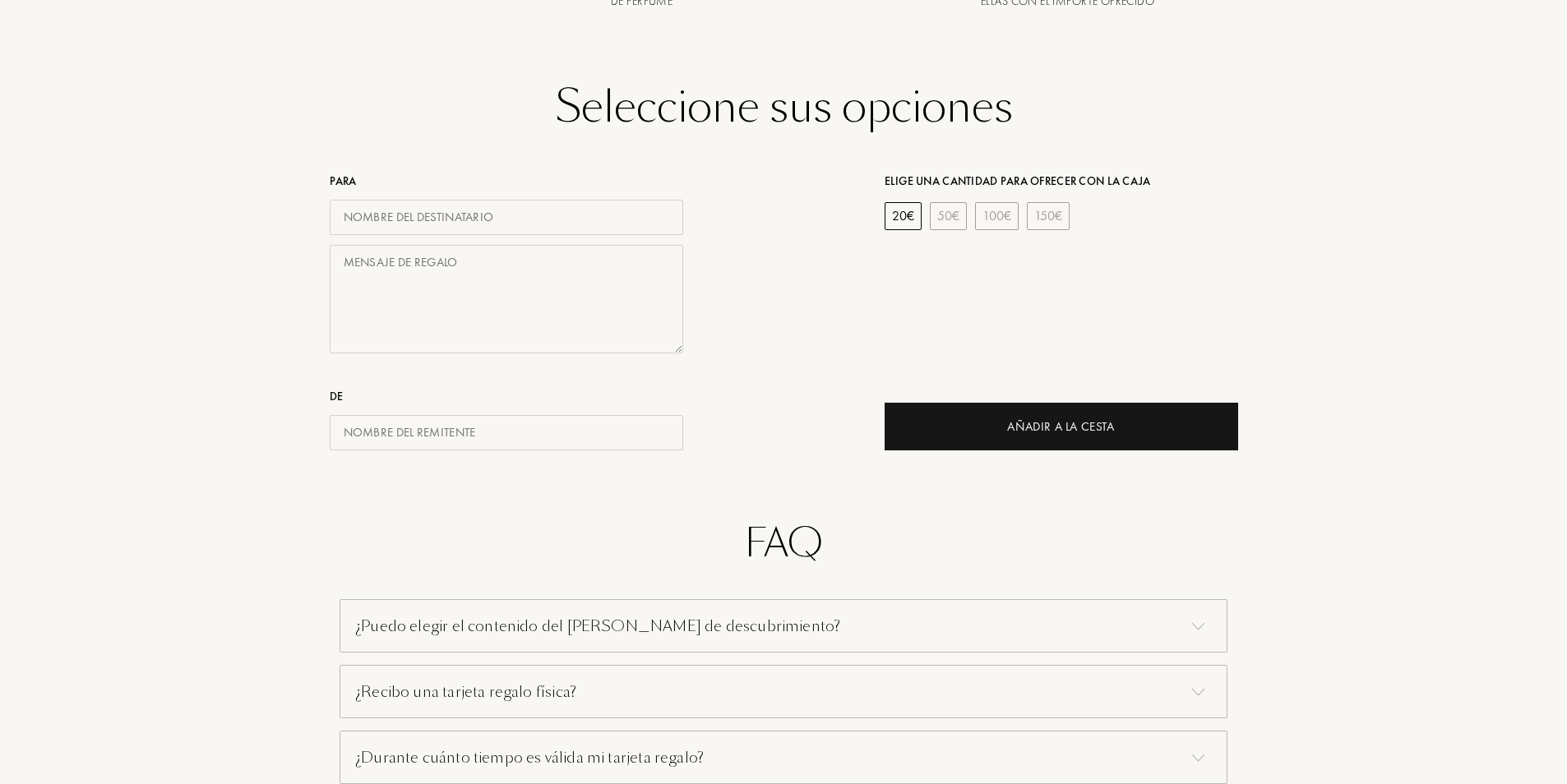
scroll to position [575, 0]
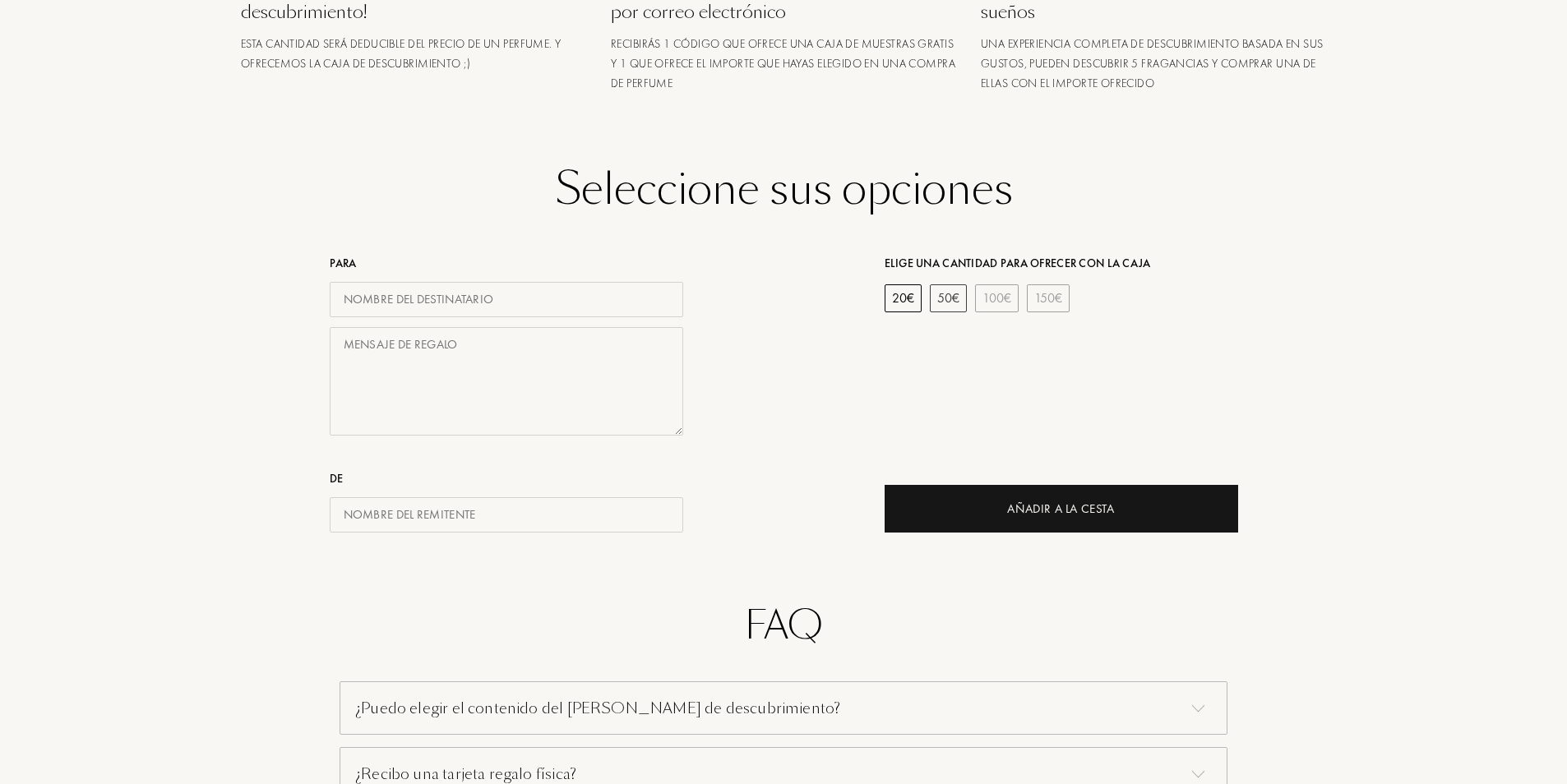
click at [944, 289] on div "50 €" at bounding box center [948, 299] width 37 height 28
click at [908, 292] on div "20 €" at bounding box center [903, 299] width 37 height 28
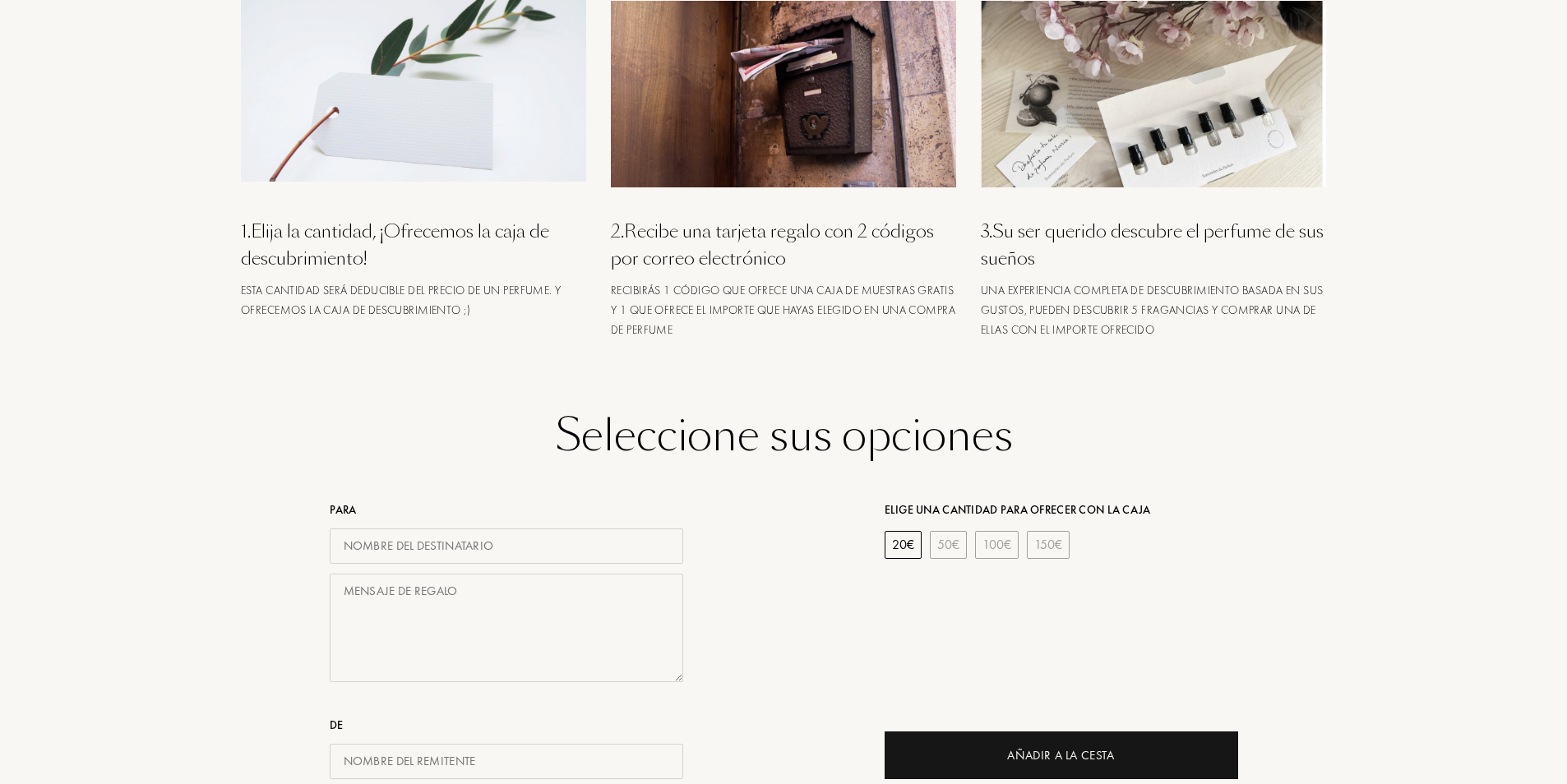
scroll to position [0, 0]
